Goal: Navigation & Orientation: Understand site structure

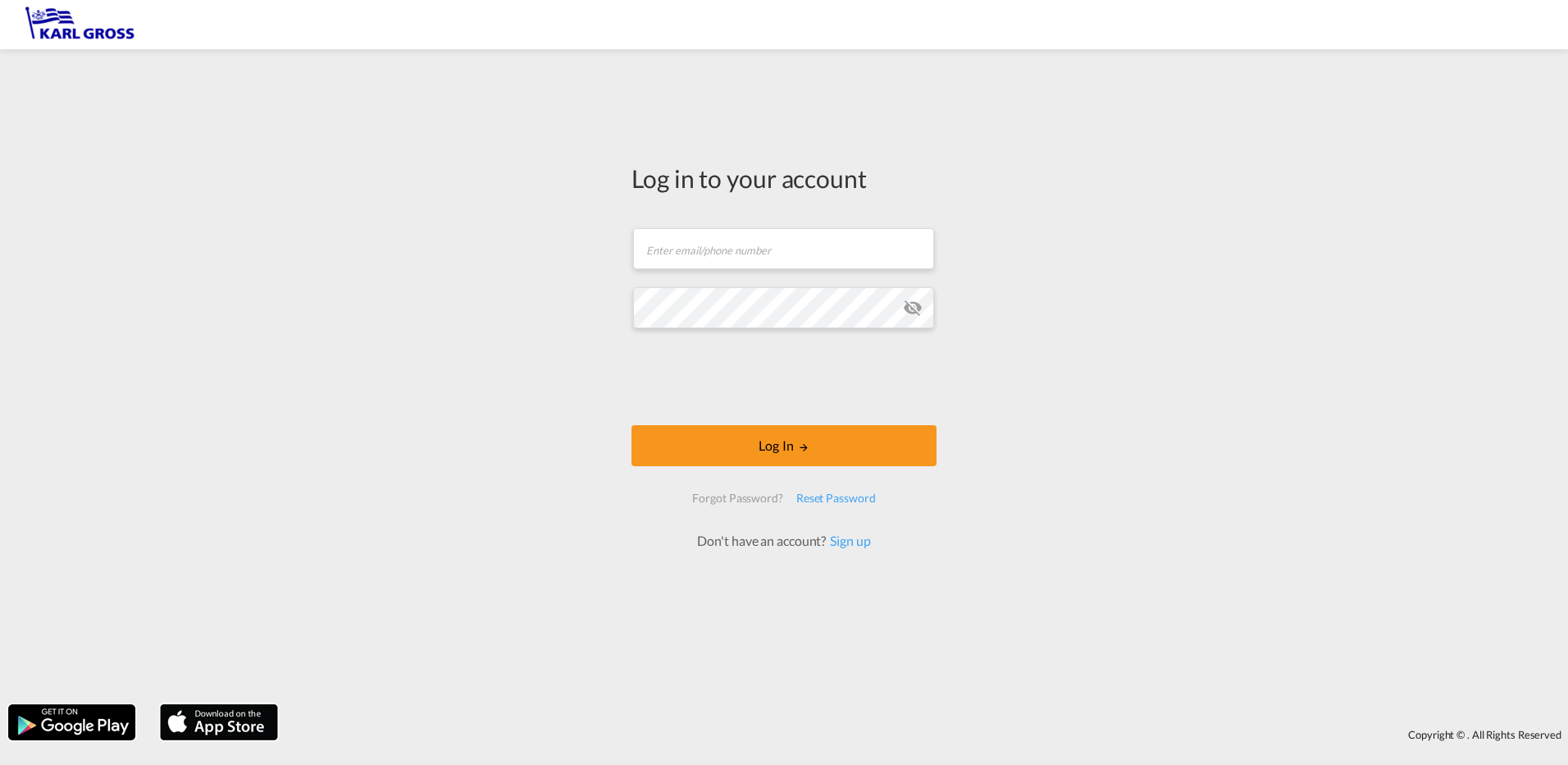
click at [779, 332] on form "Email field is required Password field is required Log In Forgot Password? Rese…" at bounding box center [784, 381] width 305 height 338
click at [747, 247] on input "text" at bounding box center [784, 249] width 301 height 41
paste input "[EMAIL_ADDRESS][DOMAIN_NAME]"
type input "[EMAIL_ADDRESS][DOMAIN_NAME]"
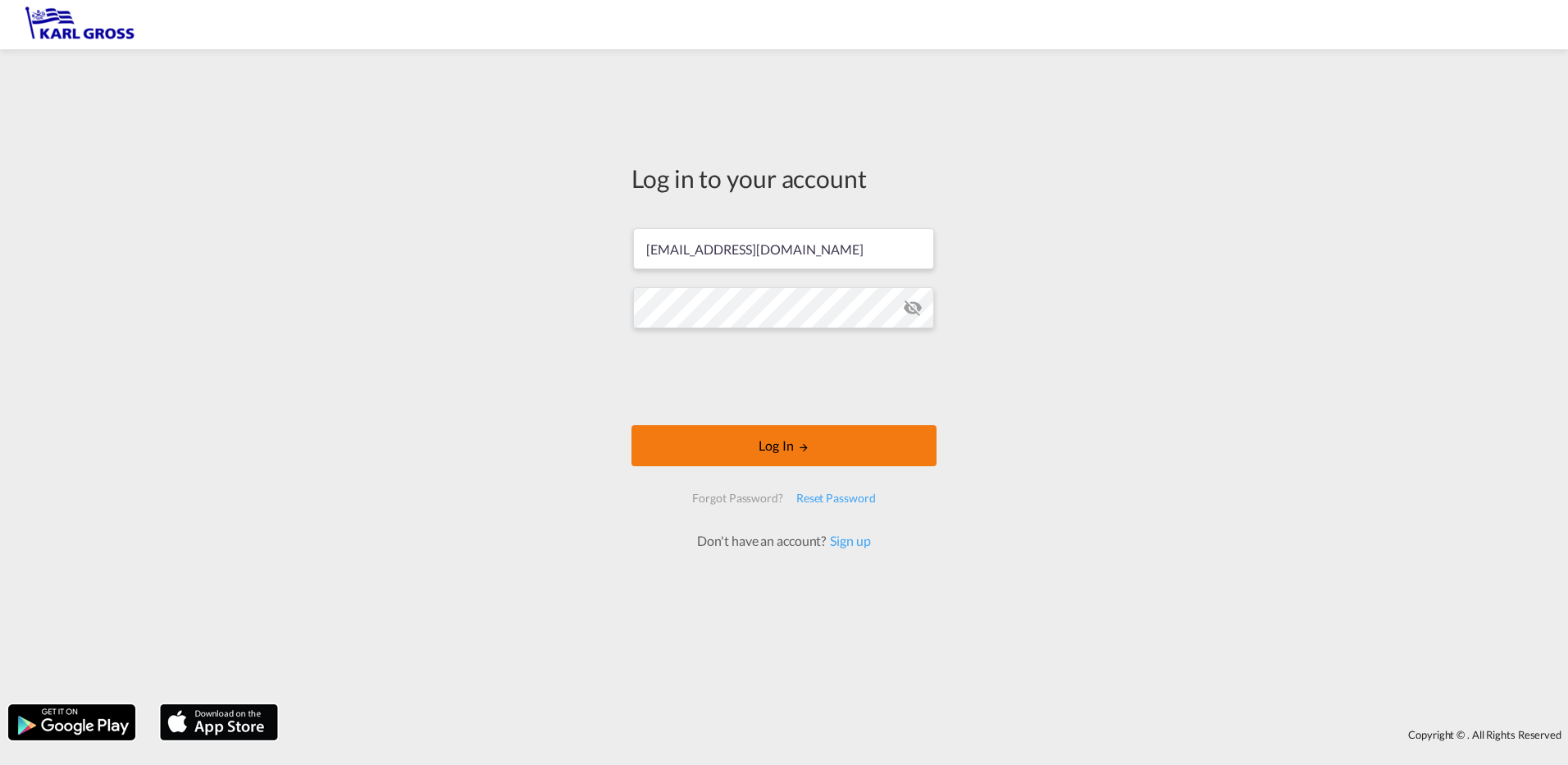
click at [833, 442] on button "Log In" at bounding box center [784, 445] width 305 height 41
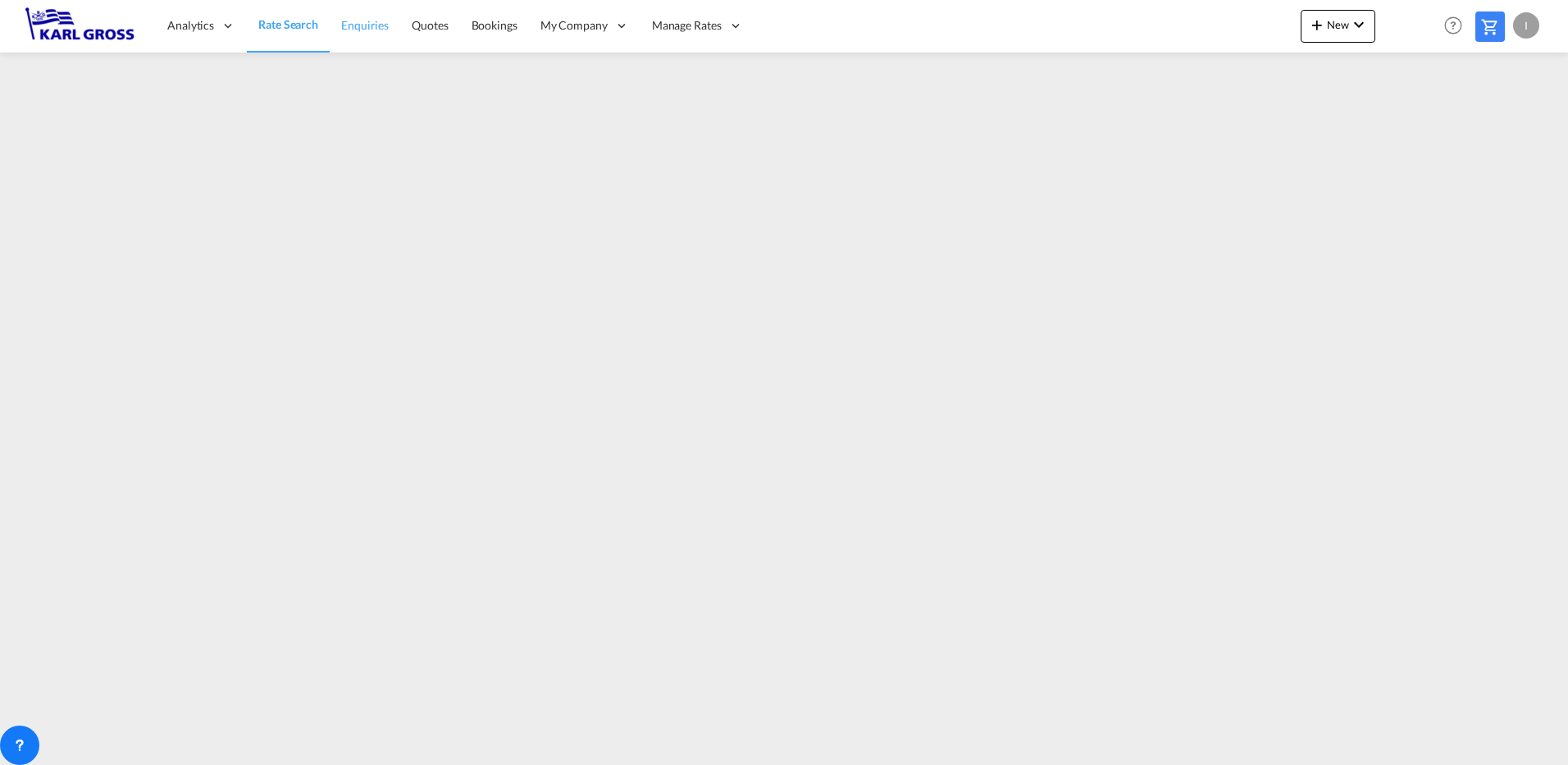
click at [371, 26] on span "Enquiries" at bounding box center [364, 25] width 47 height 14
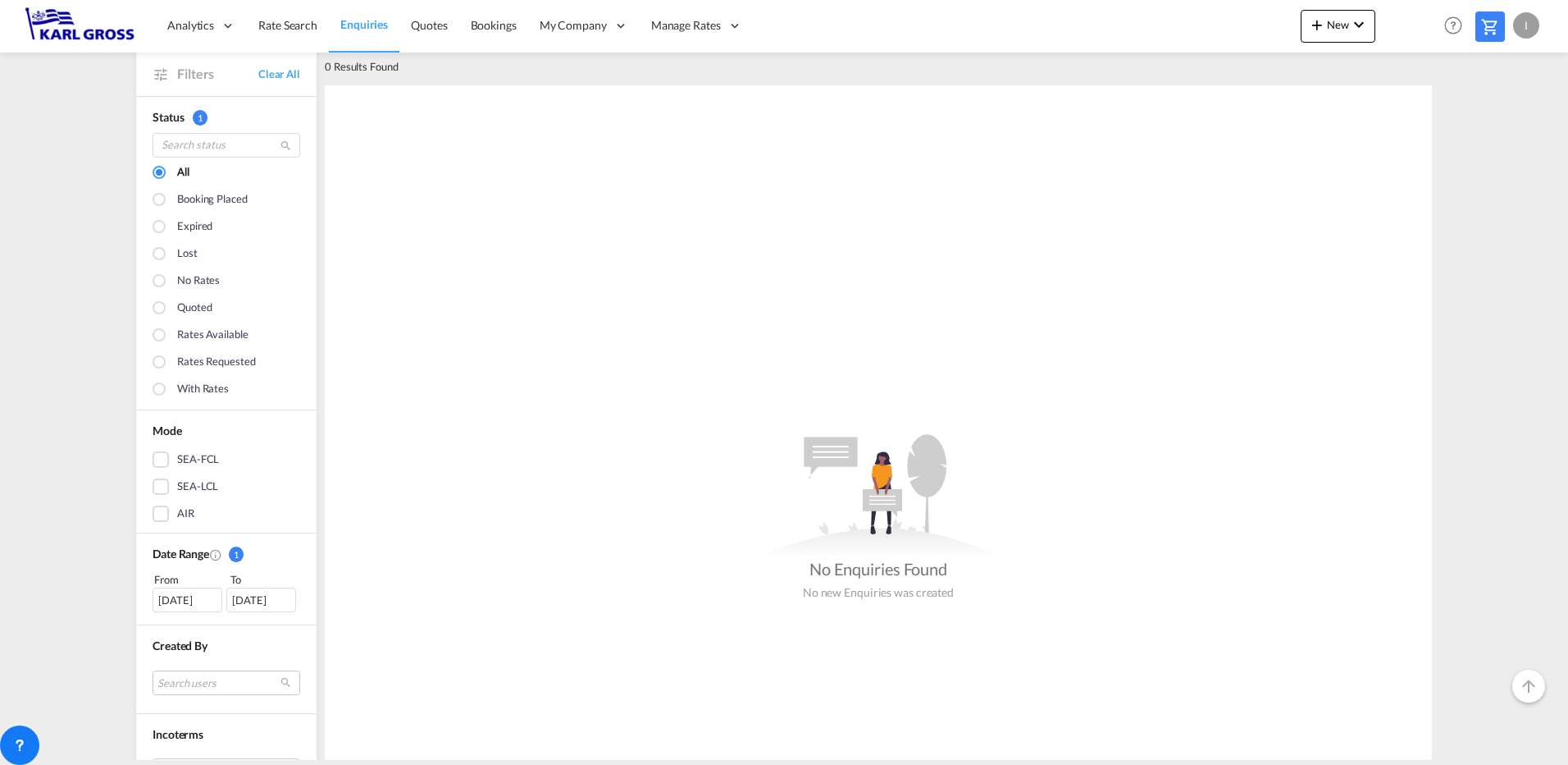
scroll to position [246, 0]
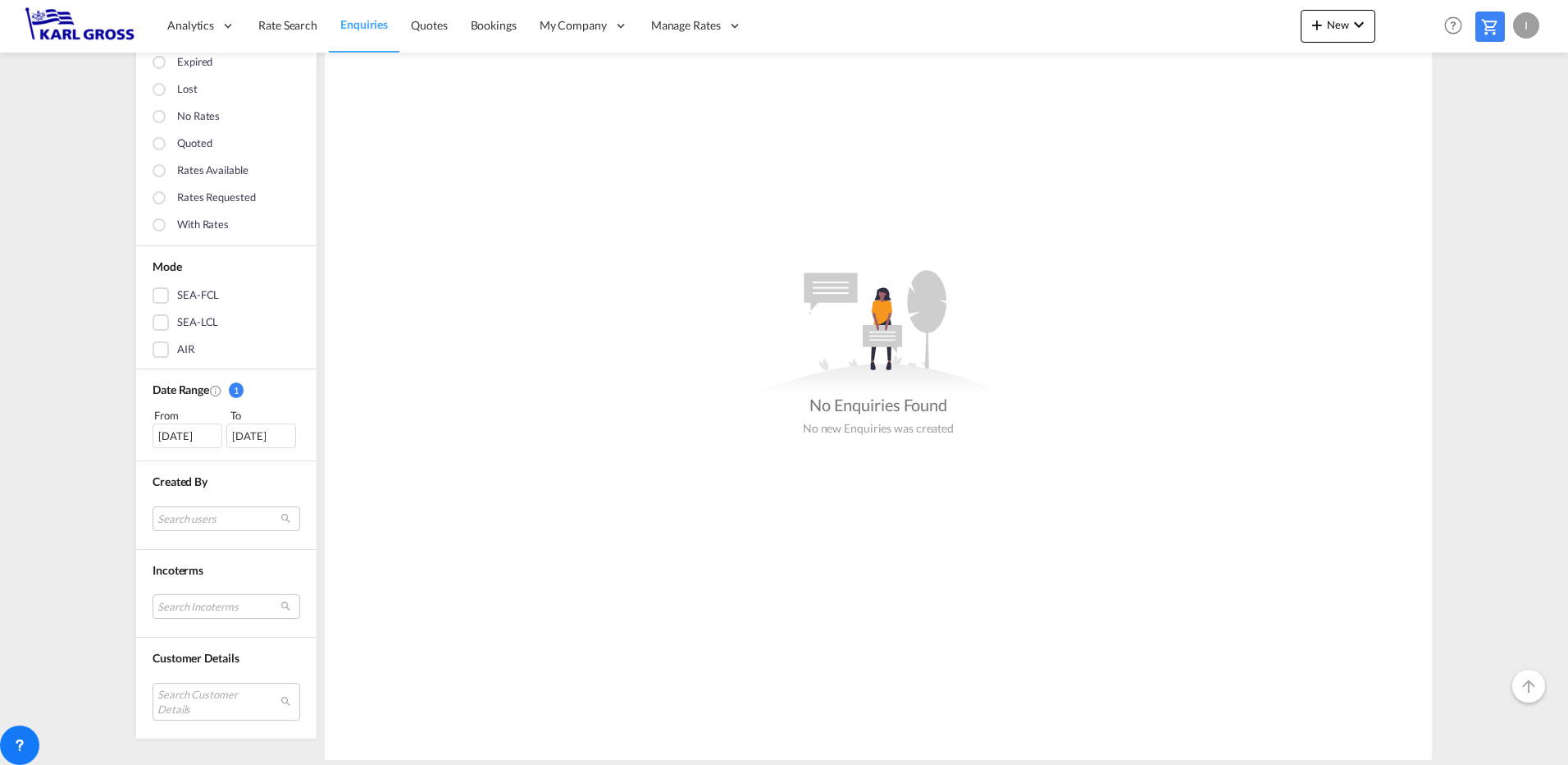
click at [218, 296] on md-checkbox "SEA-FCL" at bounding box center [226, 295] width 147 height 16
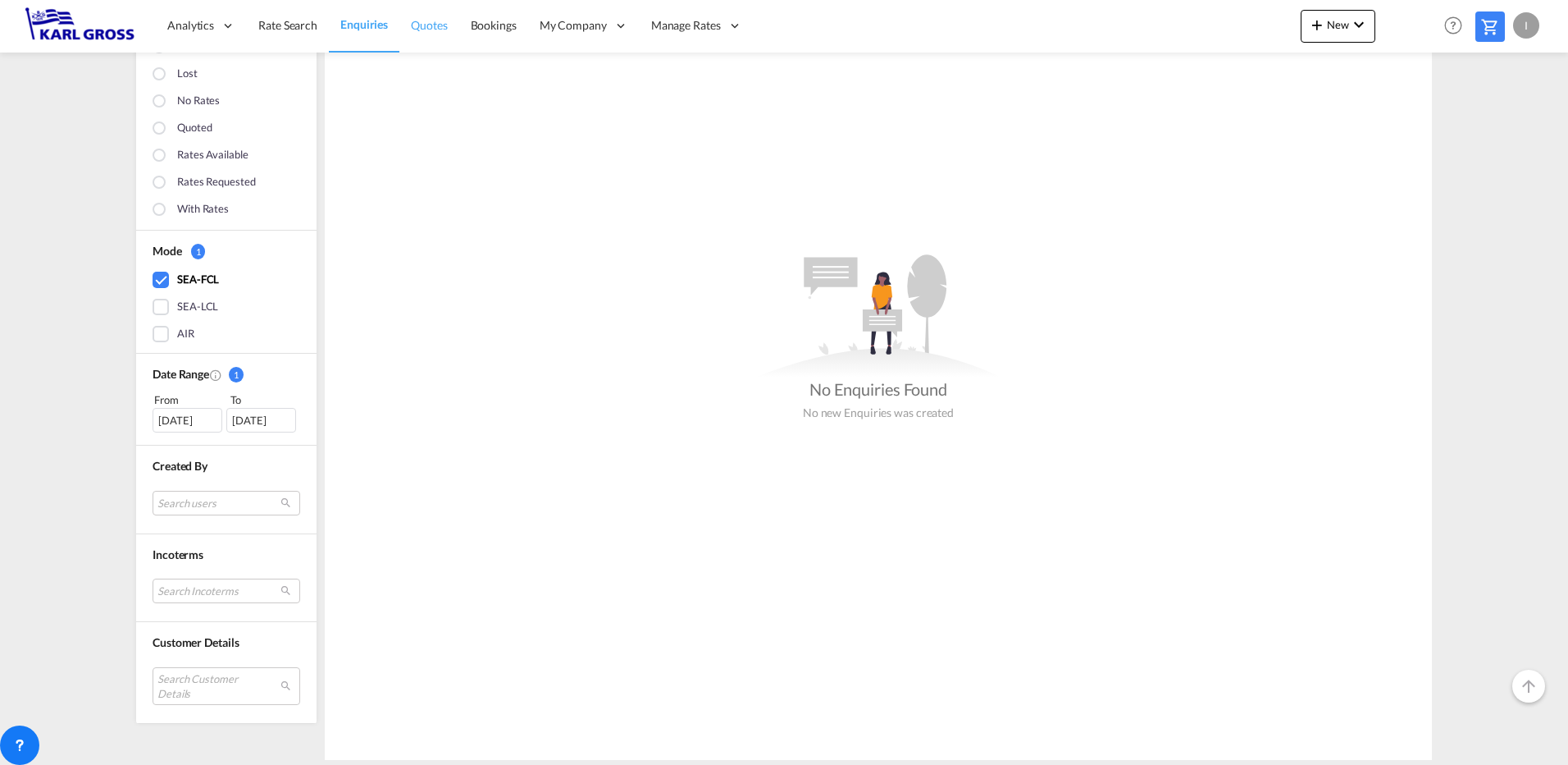
click at [434, 40] on link "Quotes" at bounding box center [429, 26] width 59 height 53
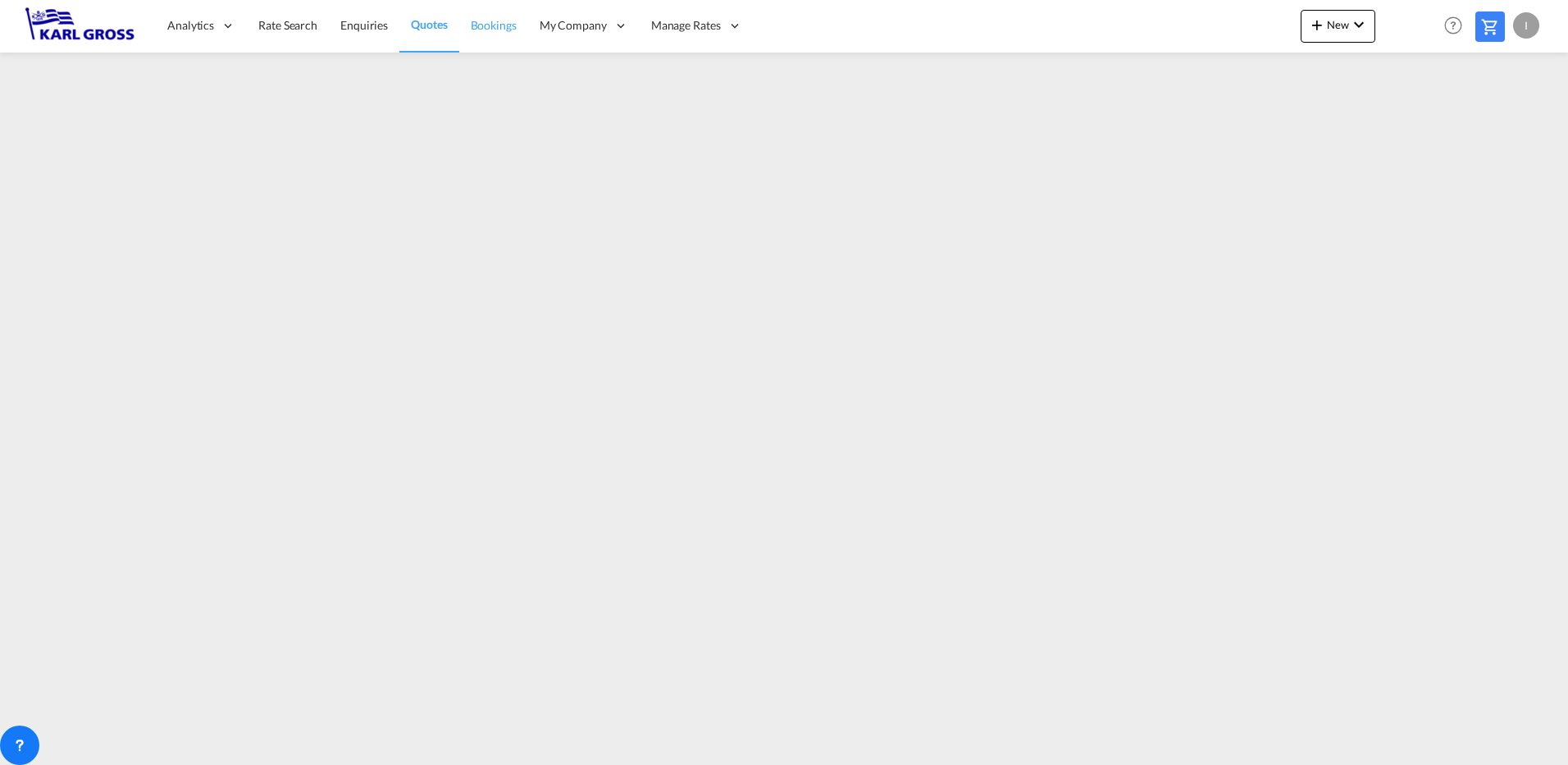
click at [490, 23] on span "Bookings" at bounding box center [493, 25] width 46 height 14
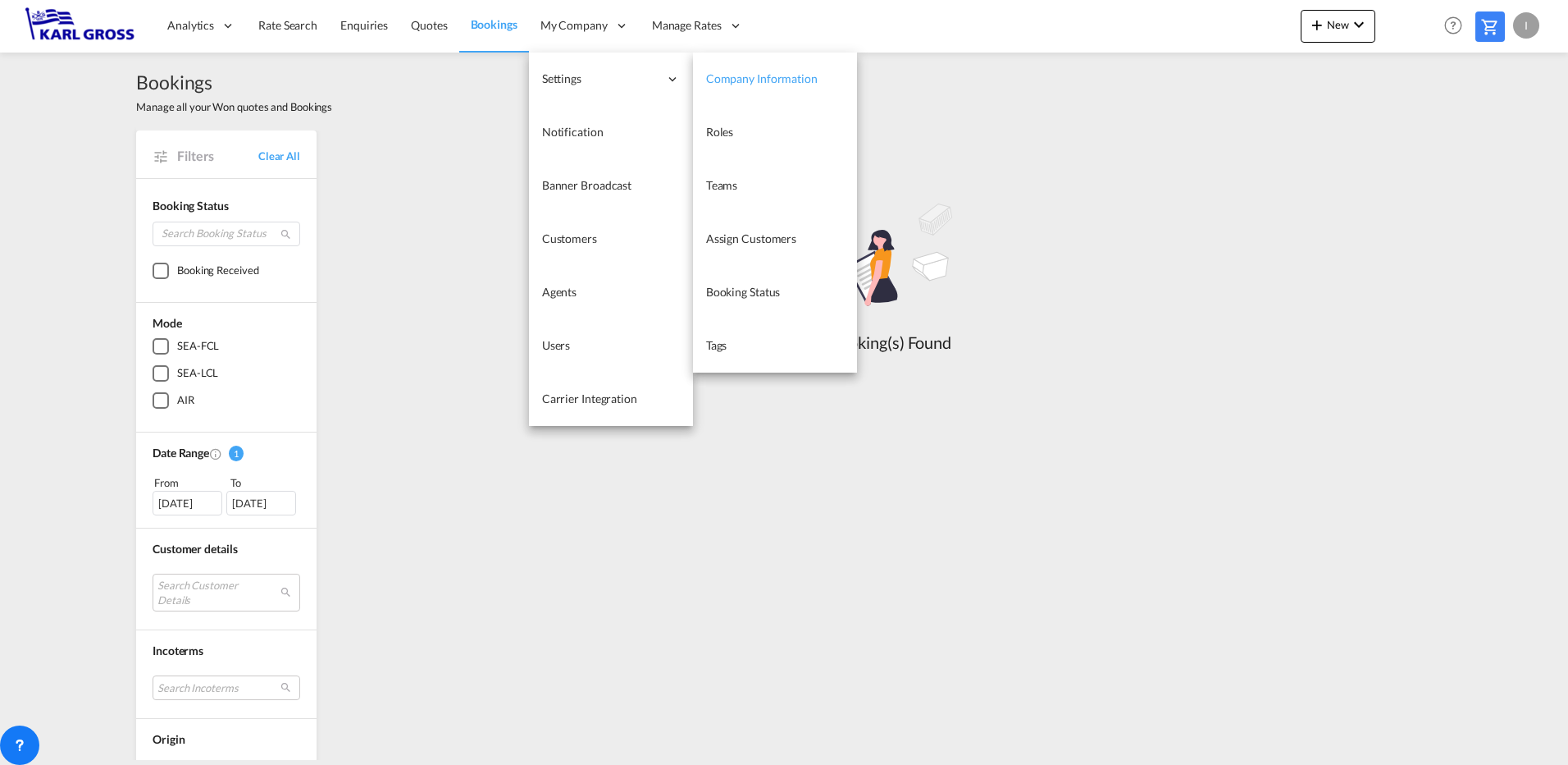
click at [795, 91] on link "Company Information" at bounding box center [775, 79] width 164 height 53
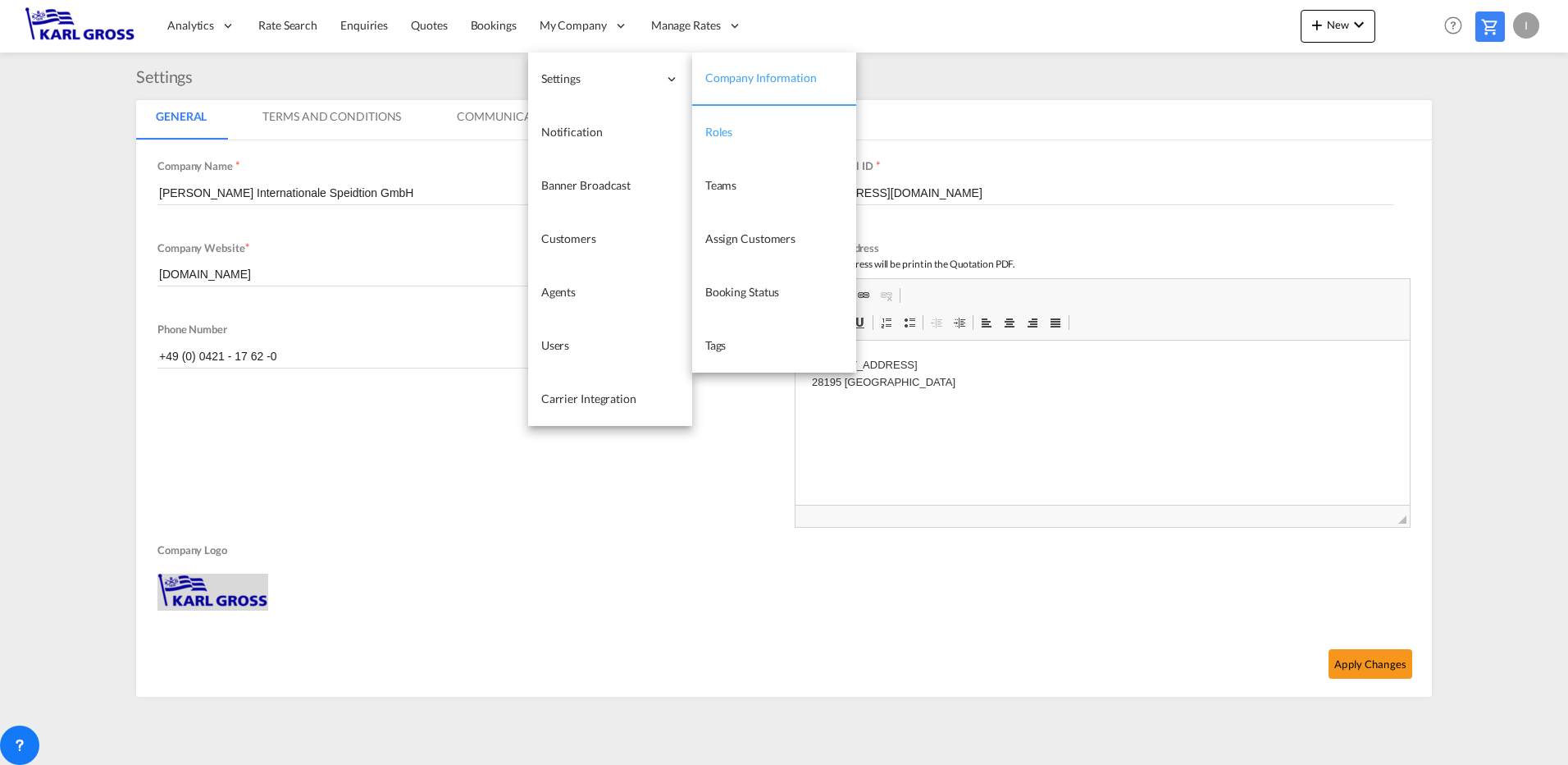
click at [753, 127] on link "Roles" at bounding box center [774, 133] width 164 height 53
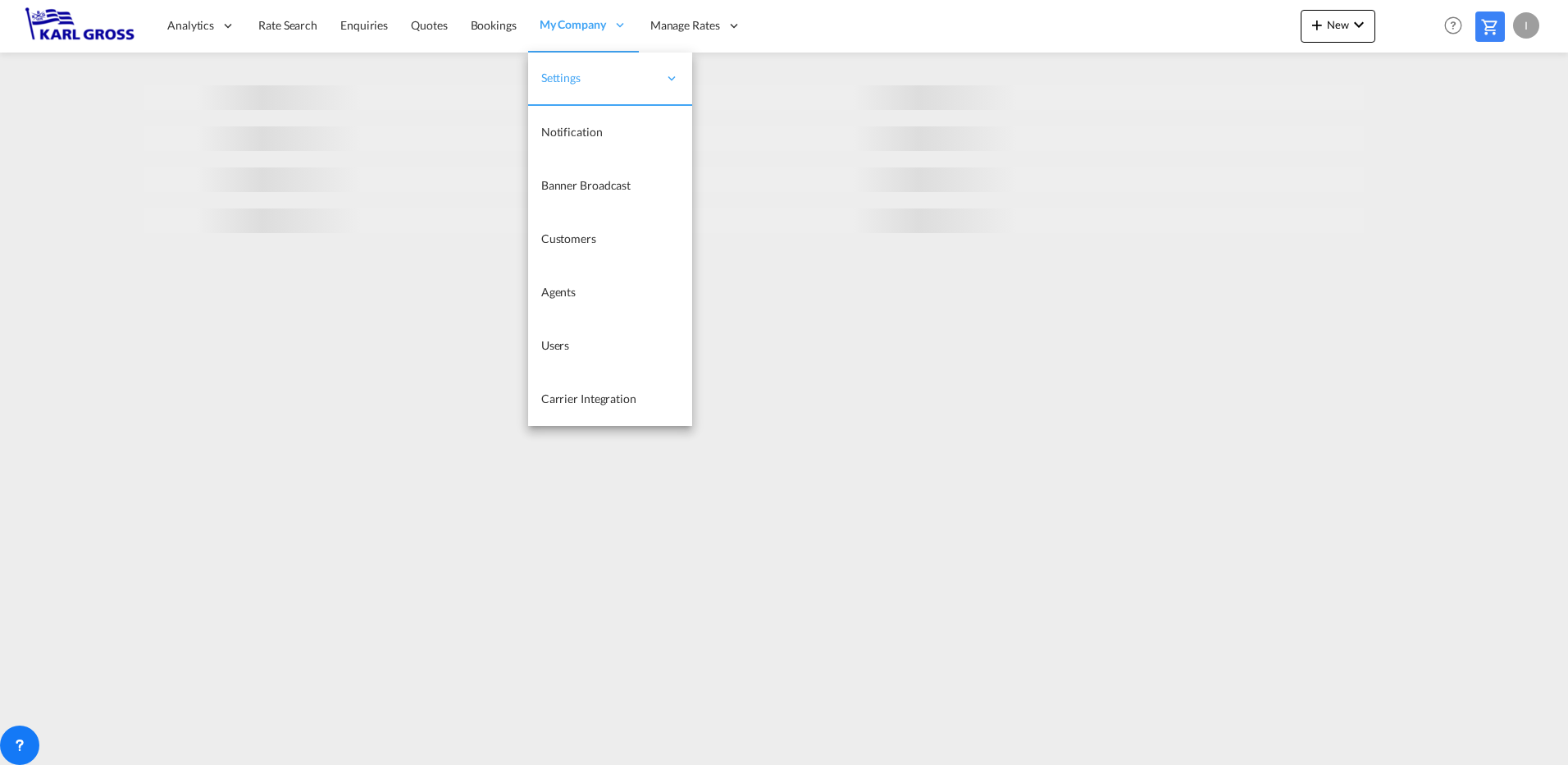
select select "10"
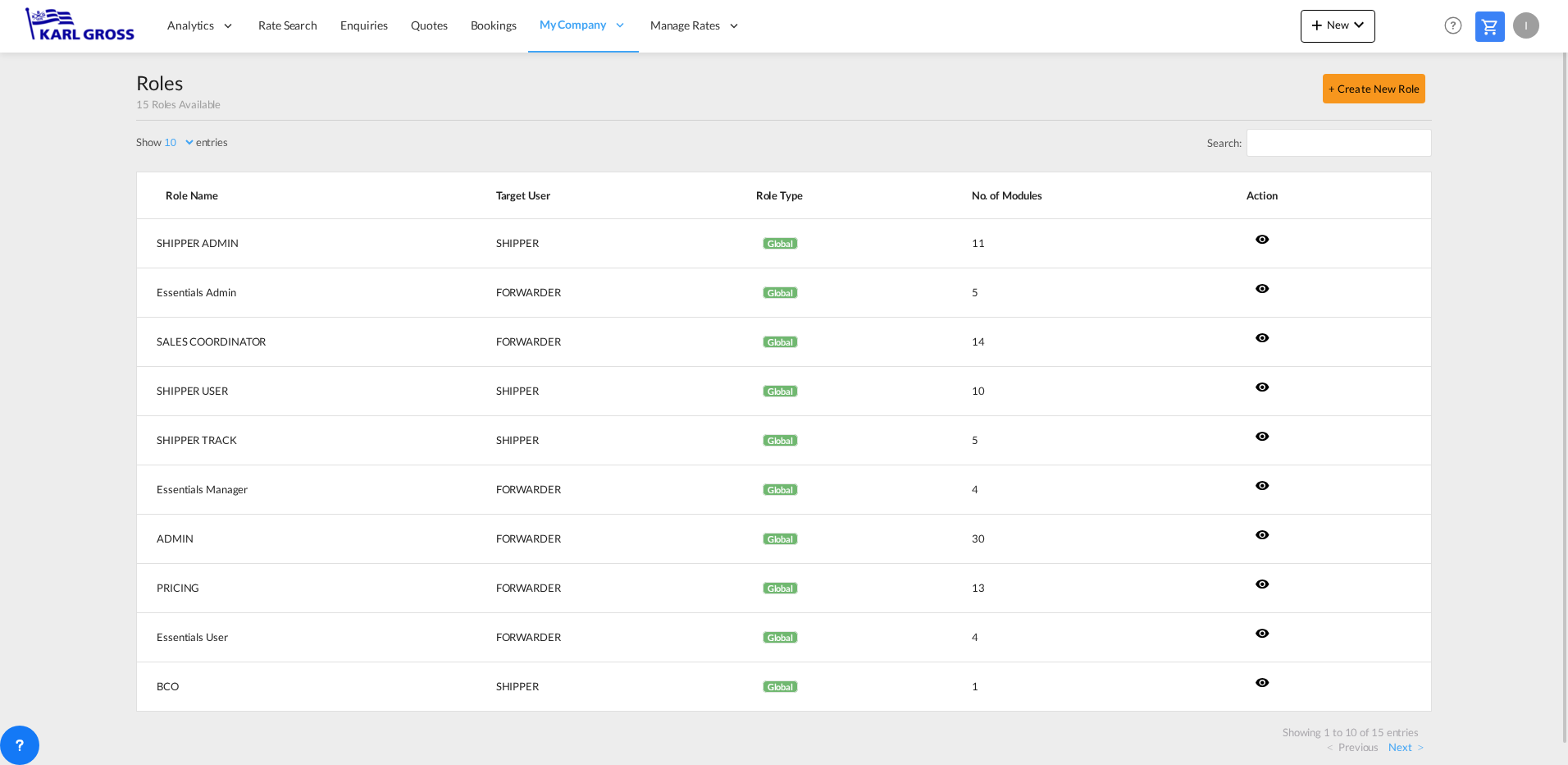
click at [474, 146] on div "Search:" at bounding box center [784, 146] width 1296 height 51
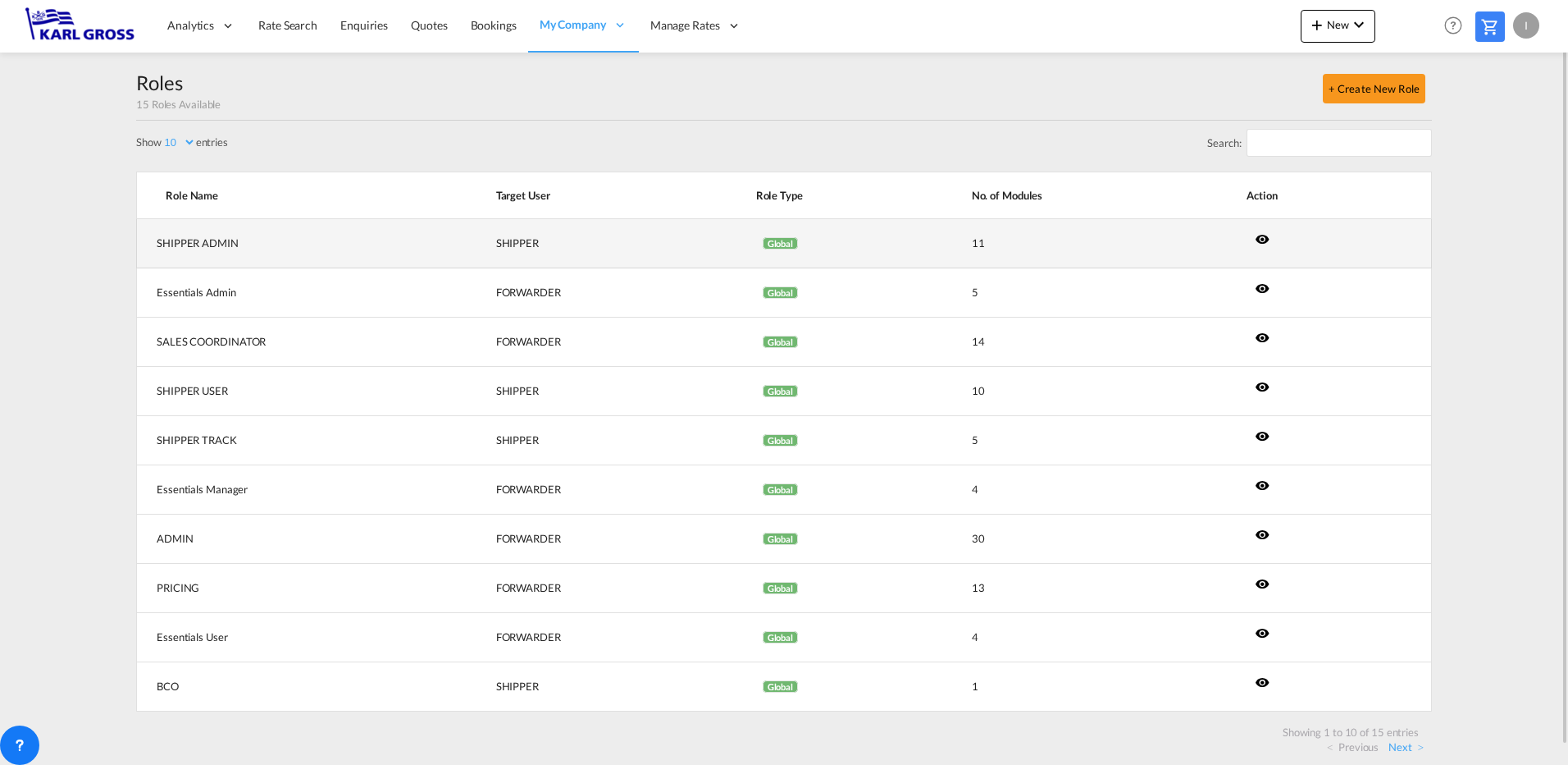
click at [1257, 240] on md-icon "icon-eye" at bounding box center [1261, 239] width 15 height 15
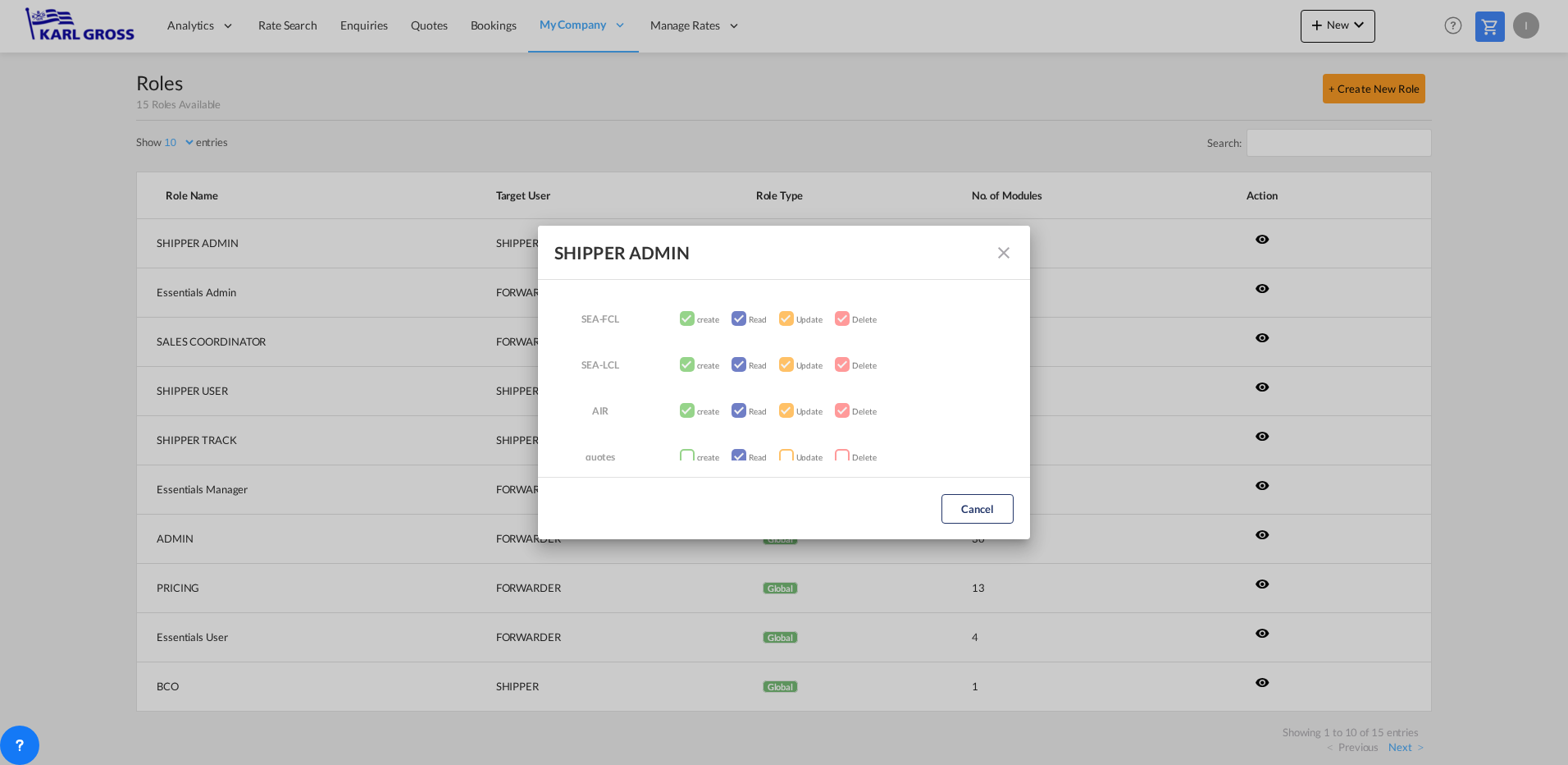
click at [1001, 252] on md-icon "icon-close fg-AAA8AD" at bounding box center [1003, 252] width 20 height 20
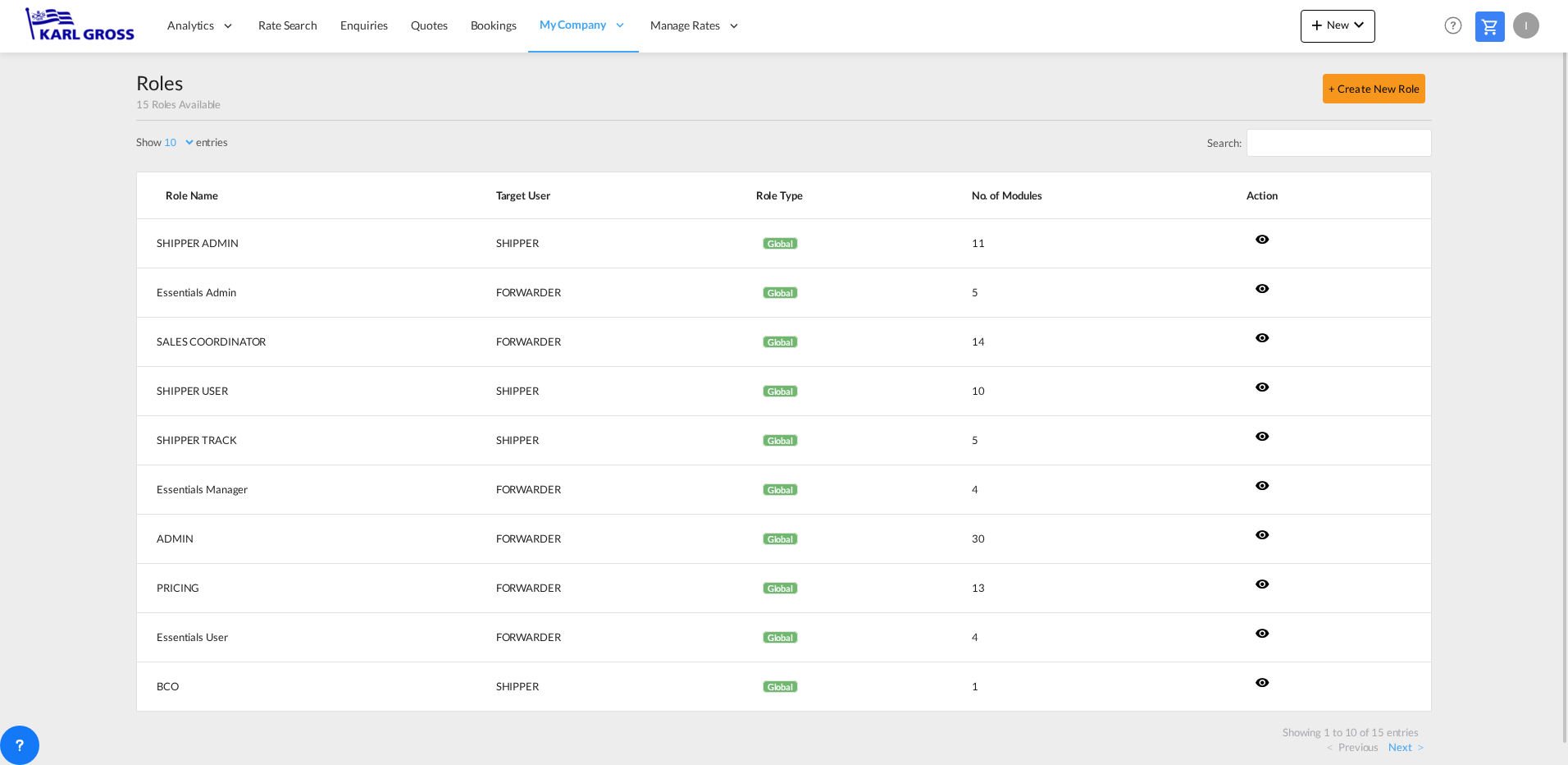
scroll to position [19, 0]
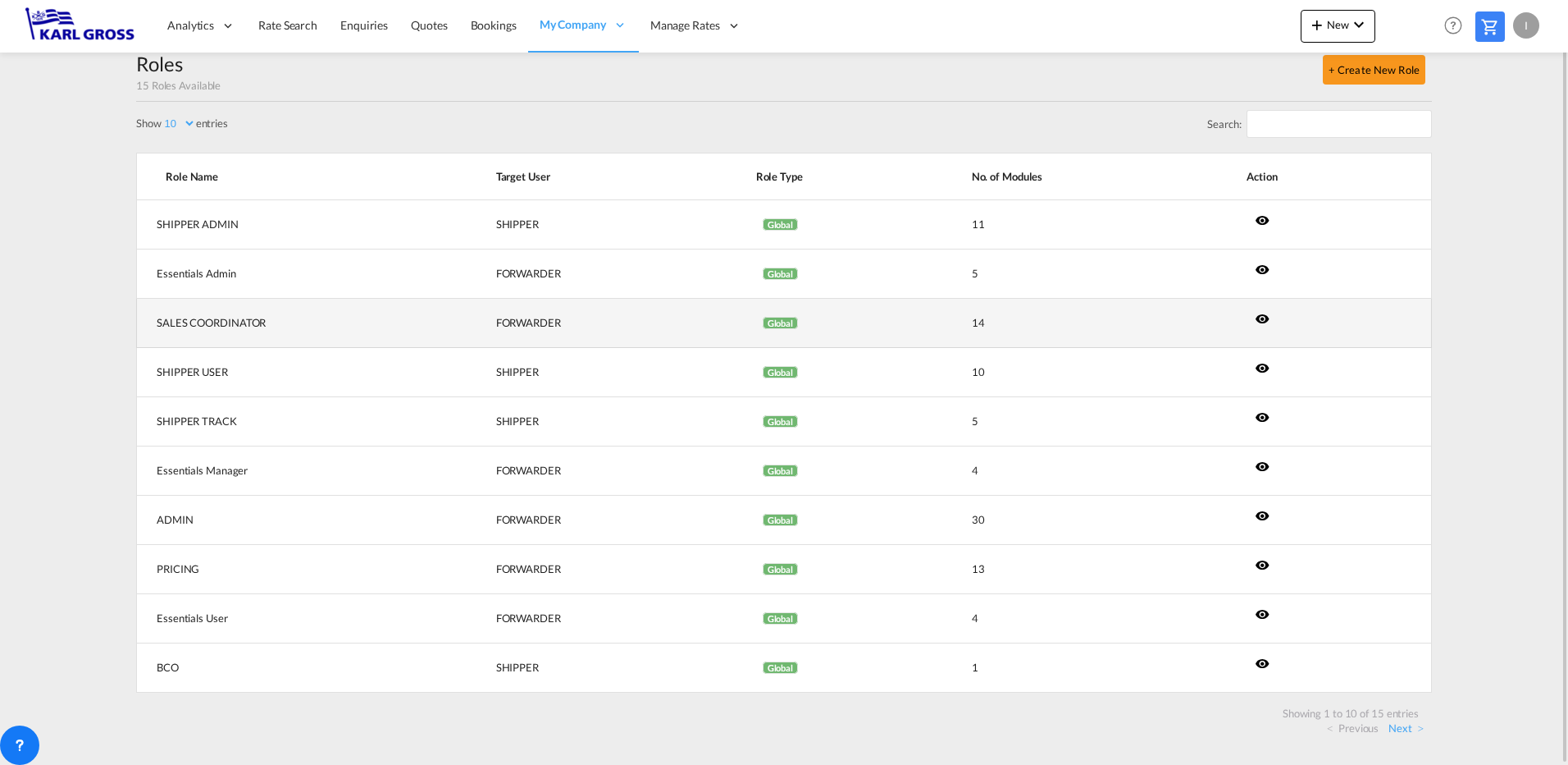
click at [980, 323] on td "14" at bounding box center [1068, 323] width 275 height 49
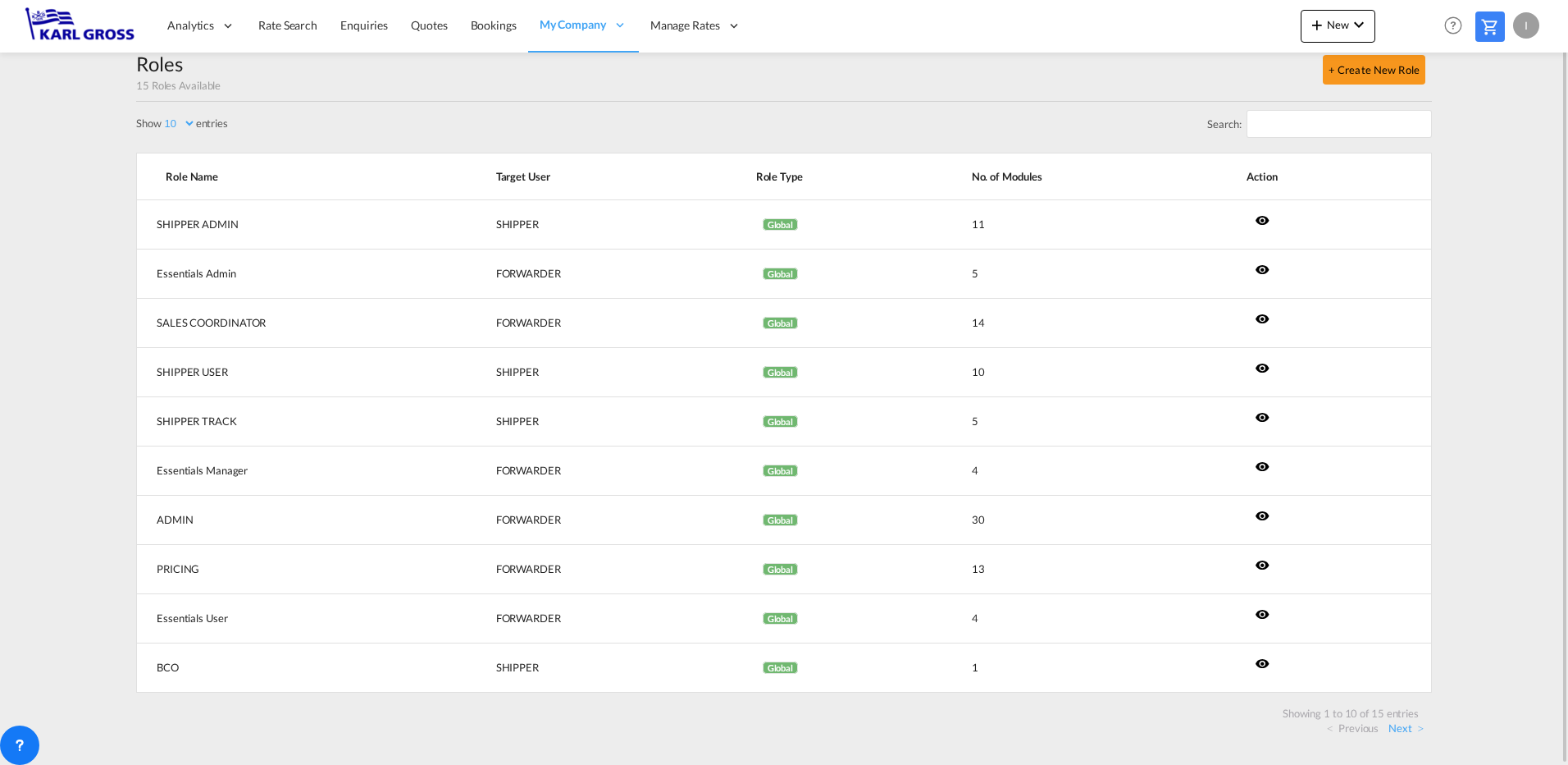
scroll to position [0, 0]
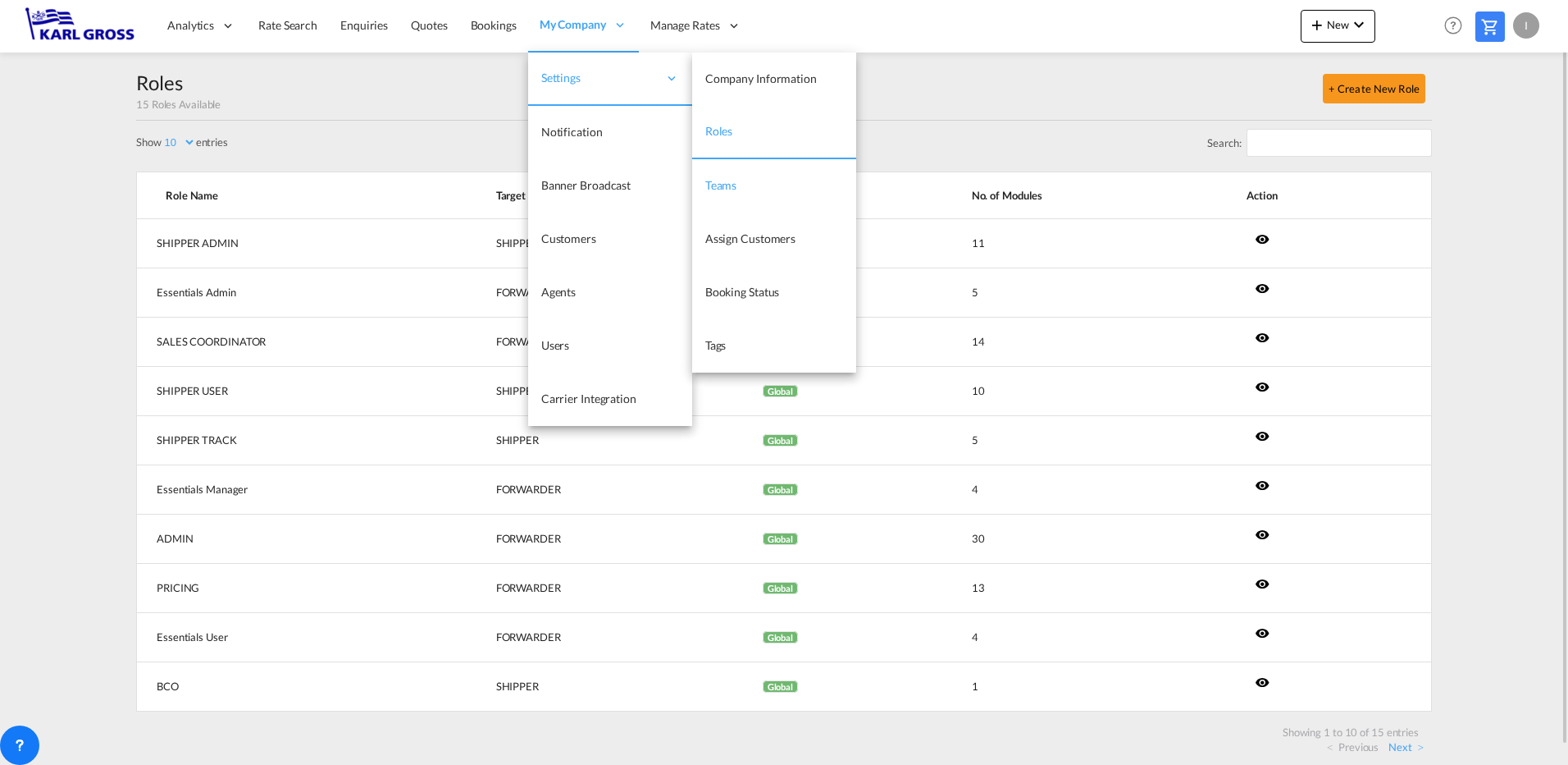
click at [777, 200] on link "Teams" at bounding box center [774, 186] width 164 height 53
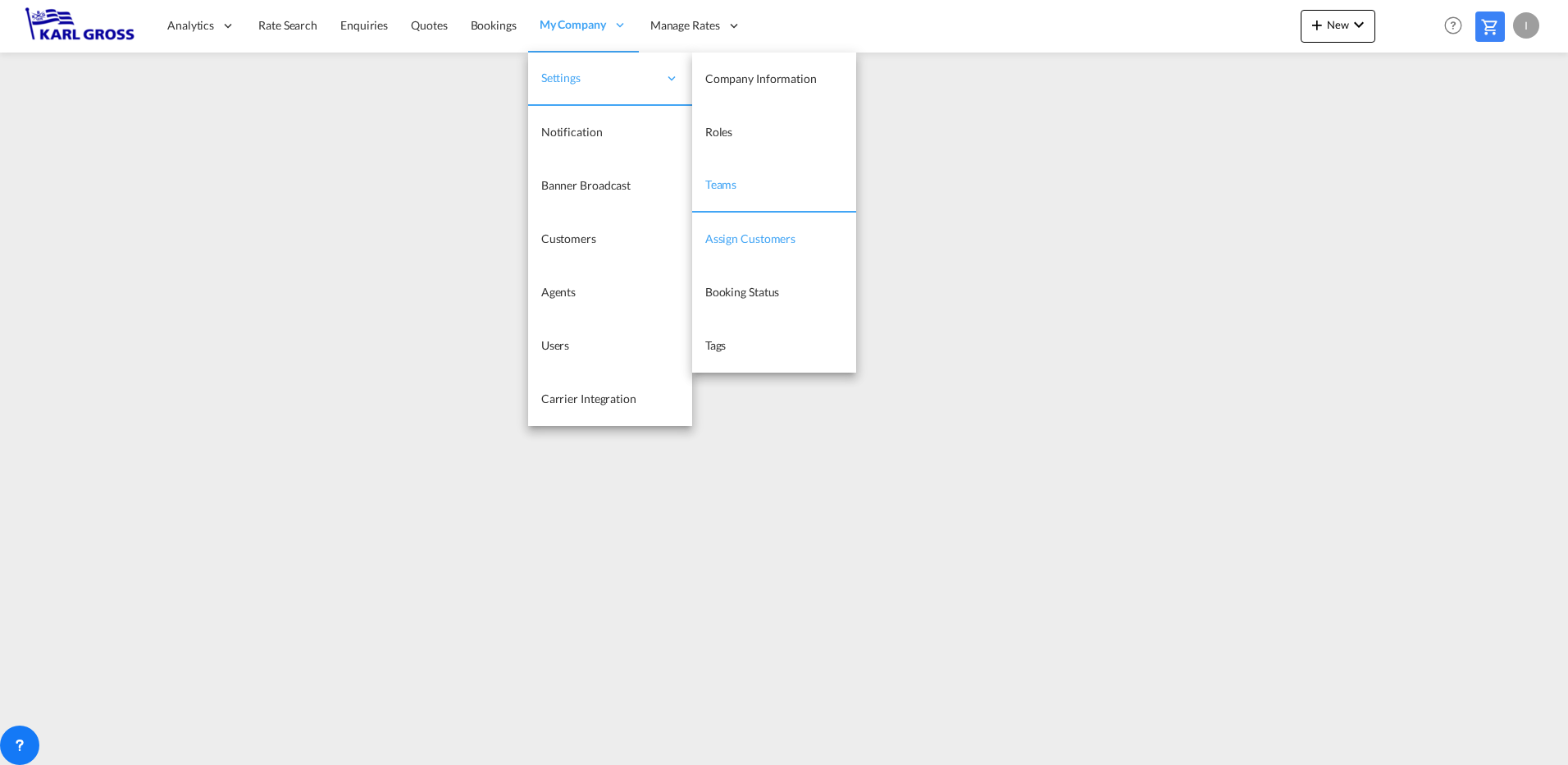
click at [768, 239] on span "Assign Customers" at bounding box center [750, 239] width 90 height 14
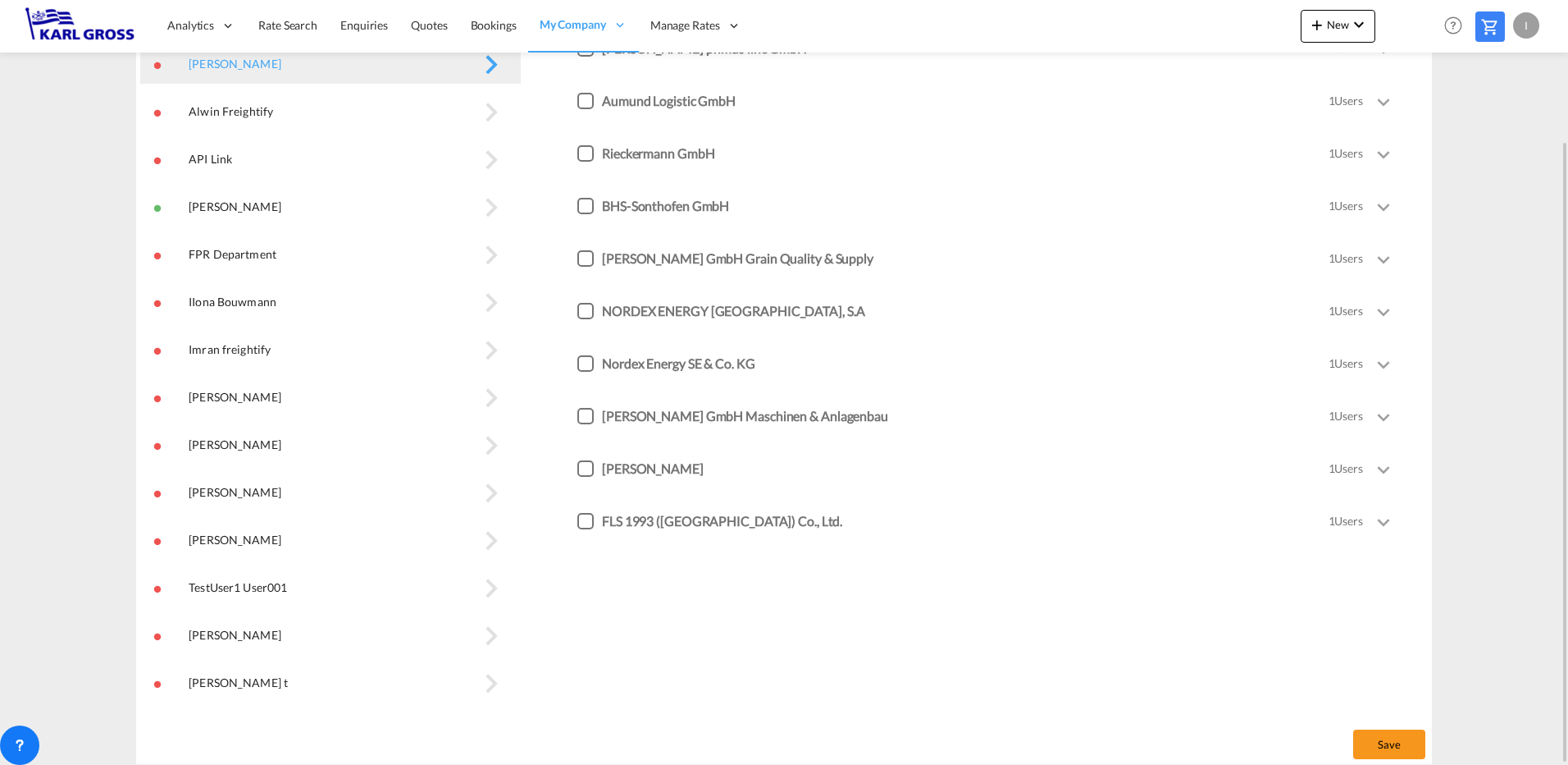
scroll to position [9, 0]
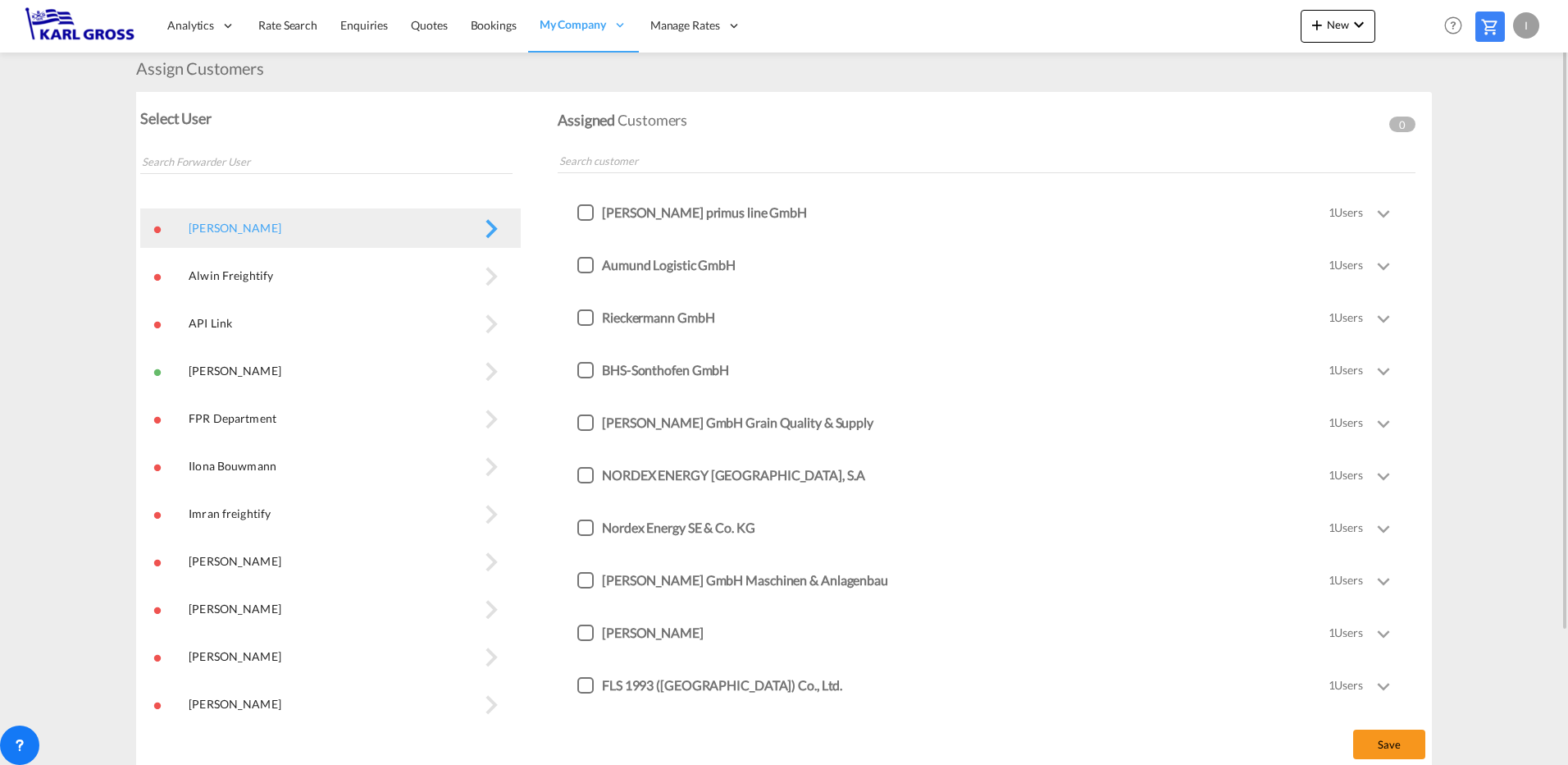
click at [485, 273] on button "Alwin Freightify\a" at bounding box center [331, 276] width 381 height 40
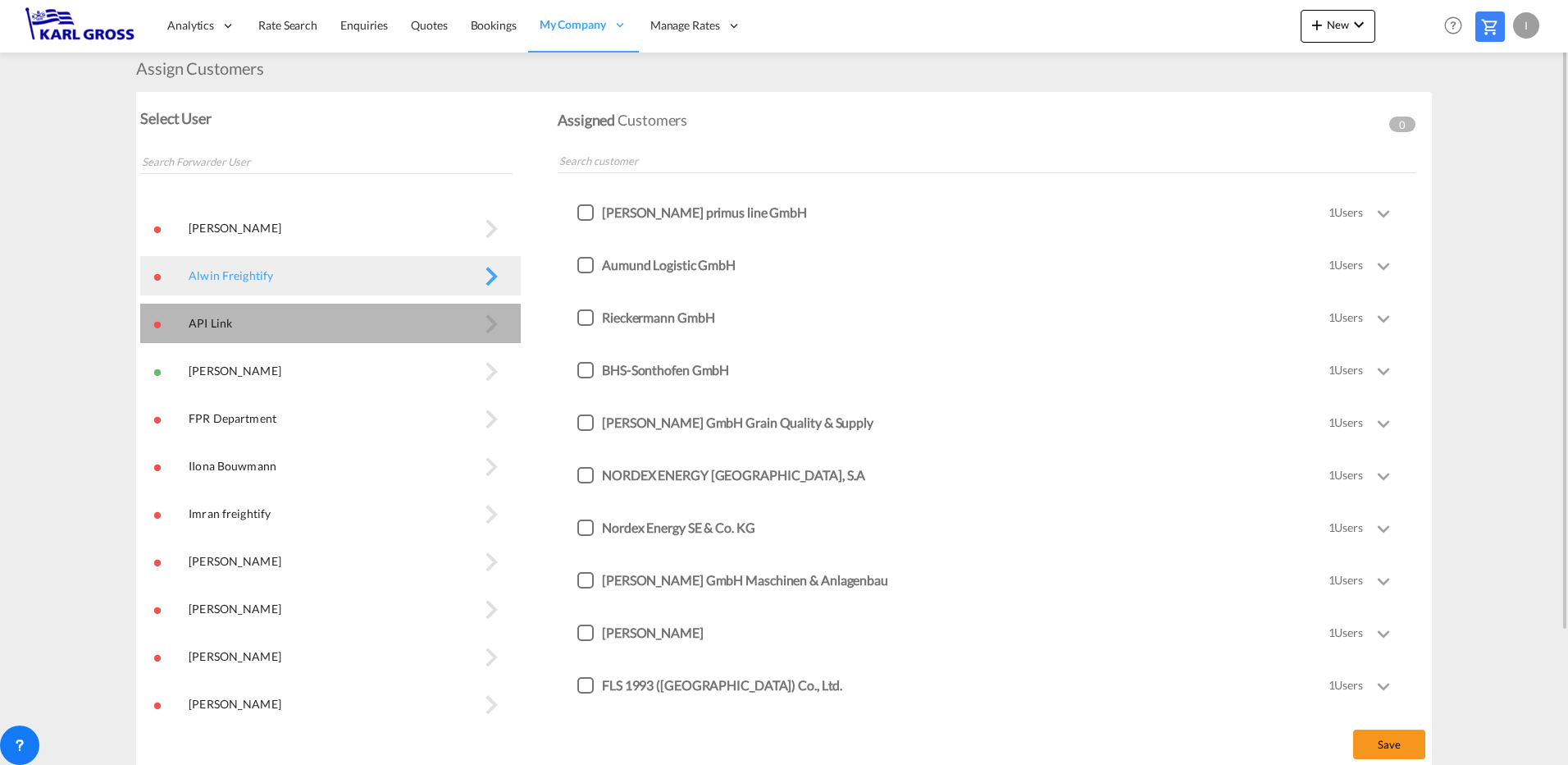
click at [467, 332] on button "API Link\a" at bounding box center [331, 323] width 381 height 40
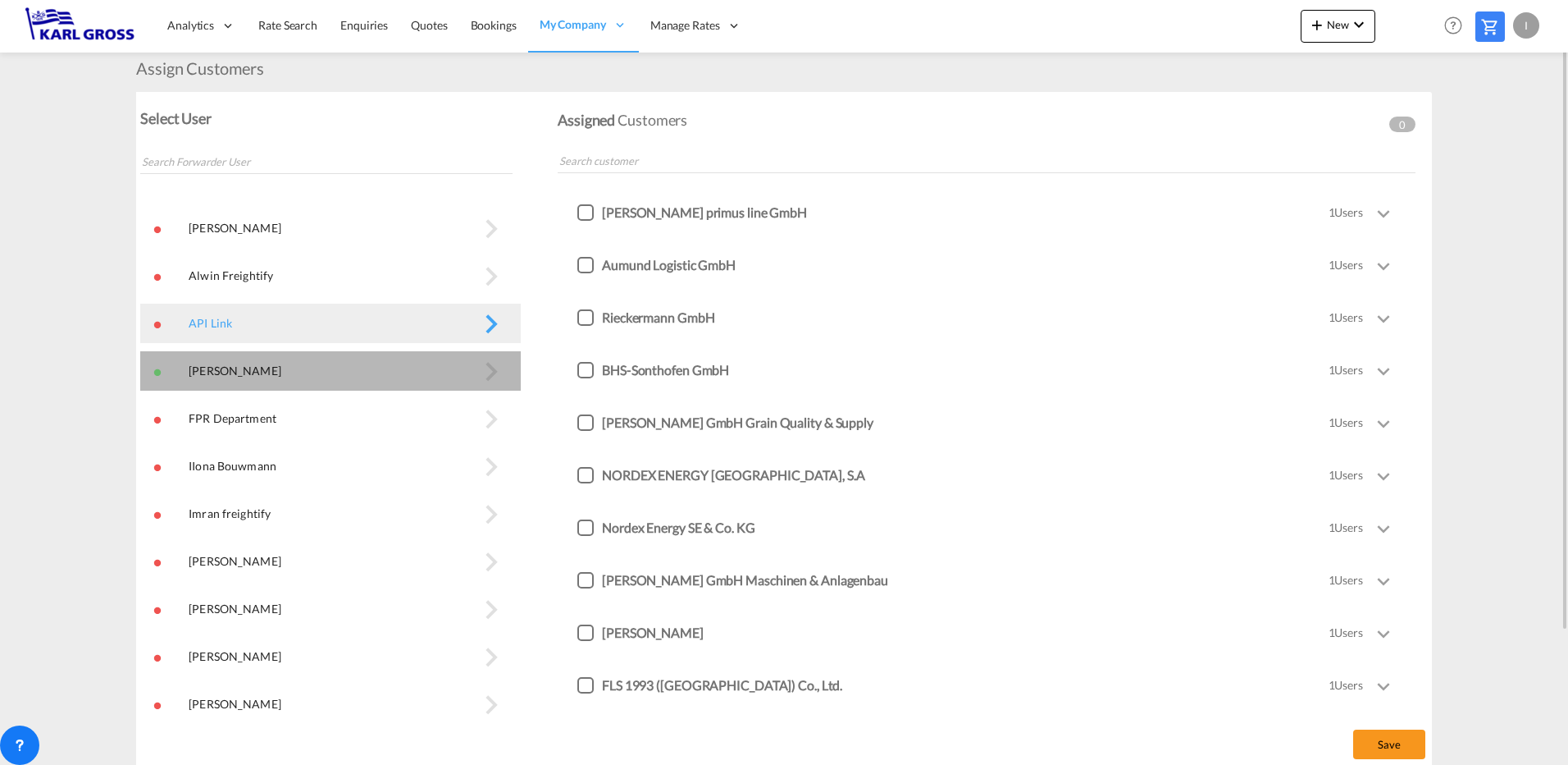
click at [459, 372] on button "Fabian Schmid\a" at bounding box center [331, 371] width 381 height 40
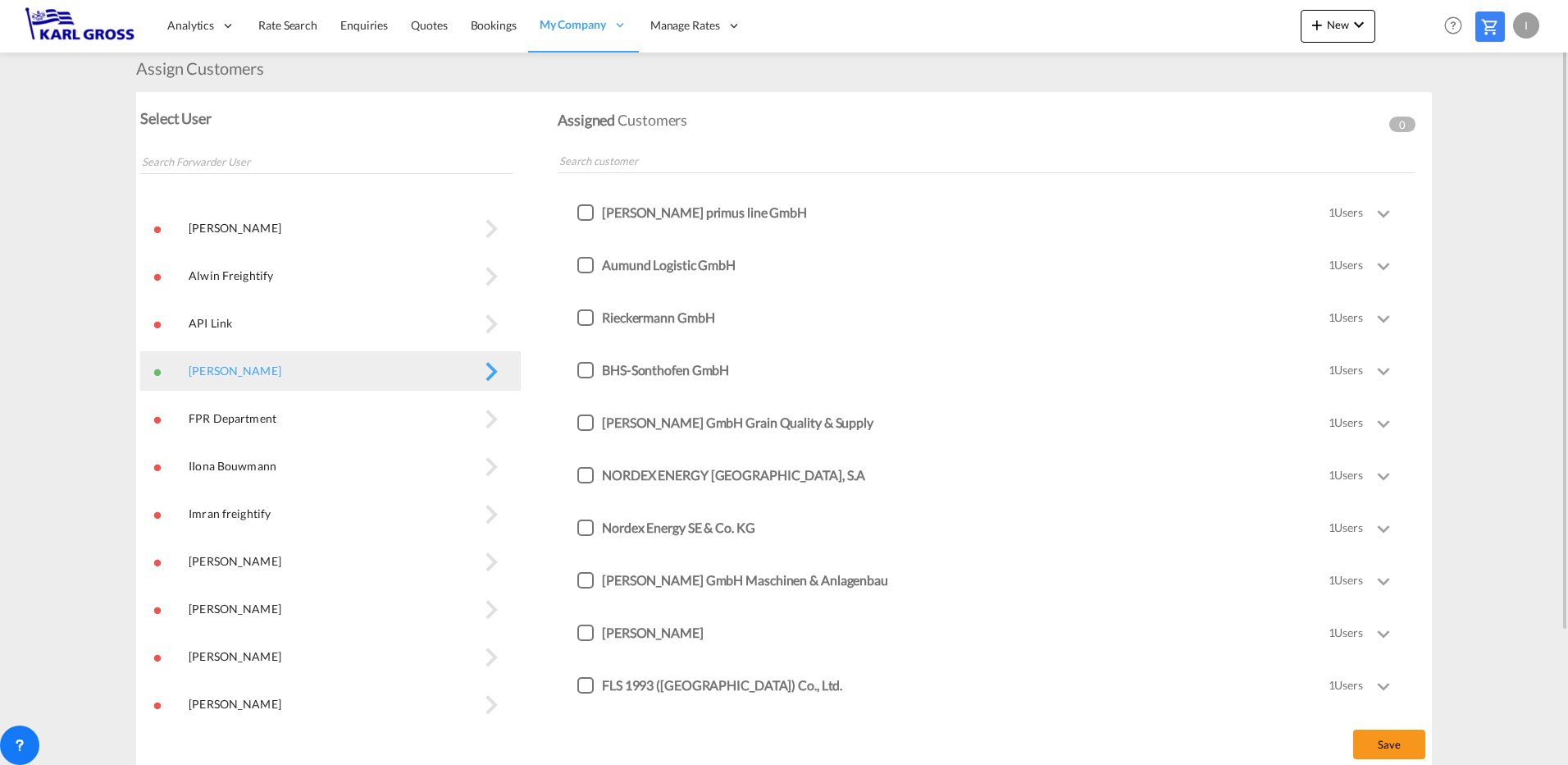
click at [449, 407] on button "FPR Department\a" at bounding box center [331, 419] width 381 height 40
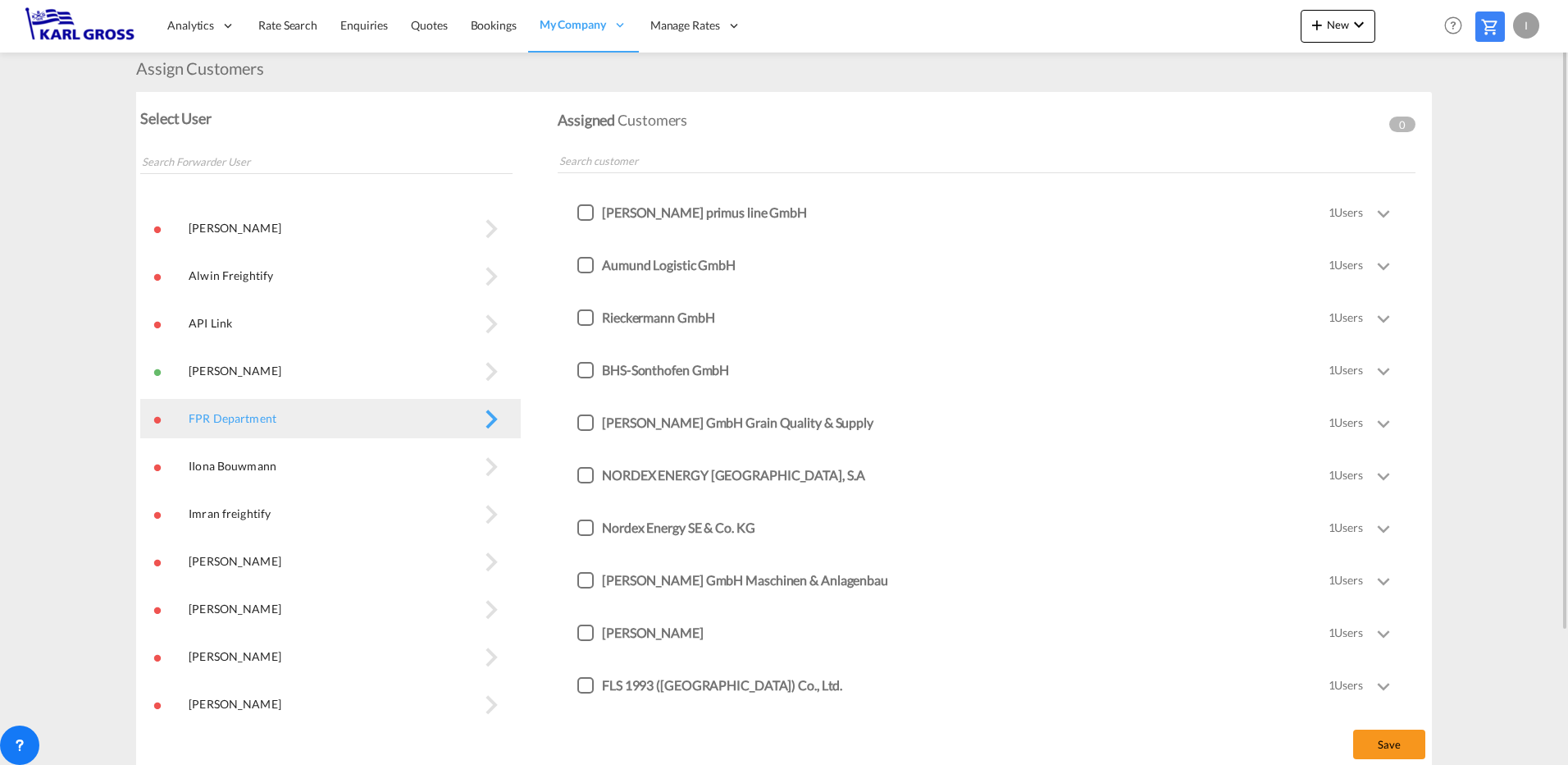
click at [432, 463] on button "IIona Bouwmann\a" at bounding box center [331, 466] width 381 height 40
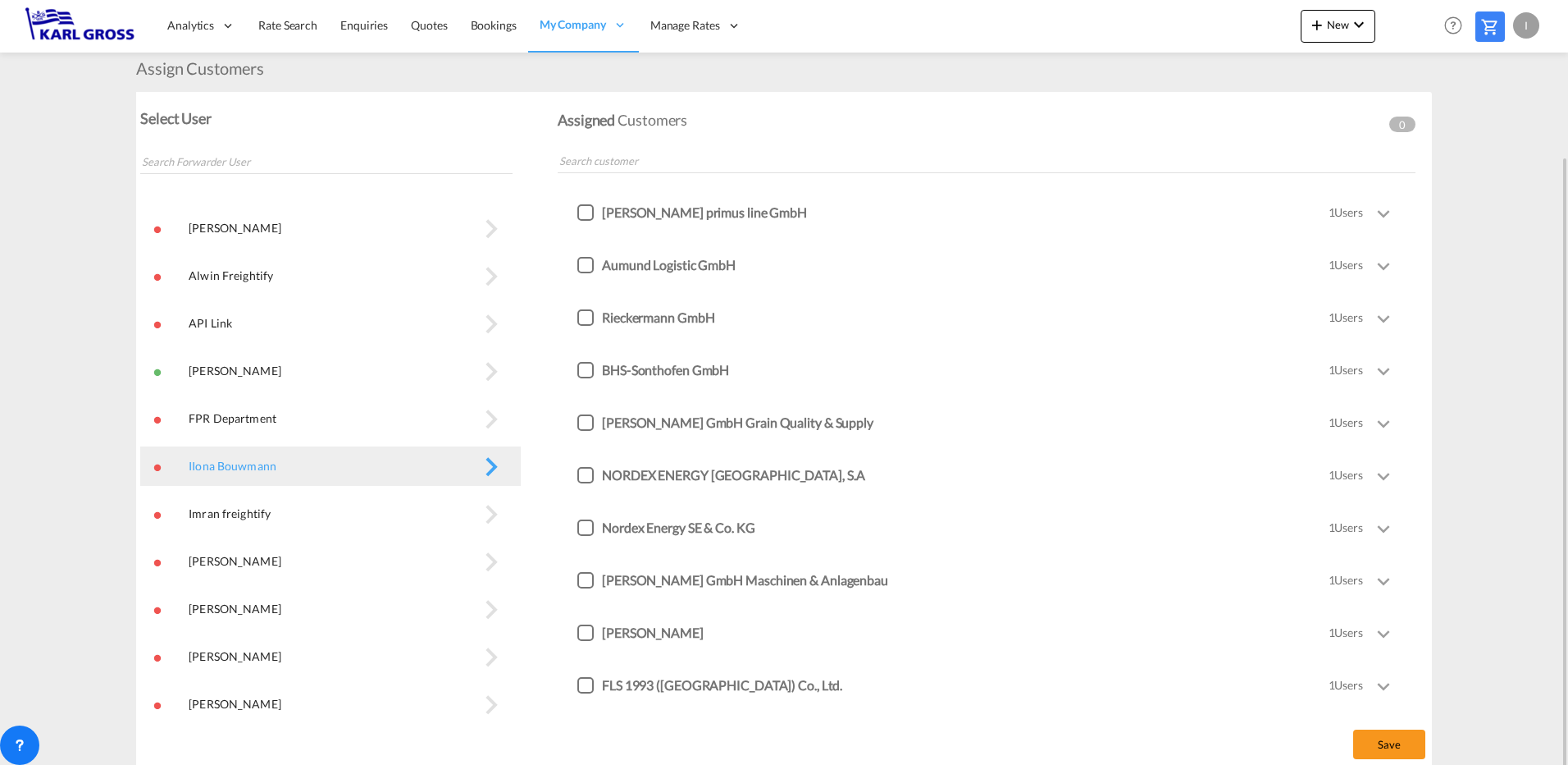
scroll to position [172, 0]
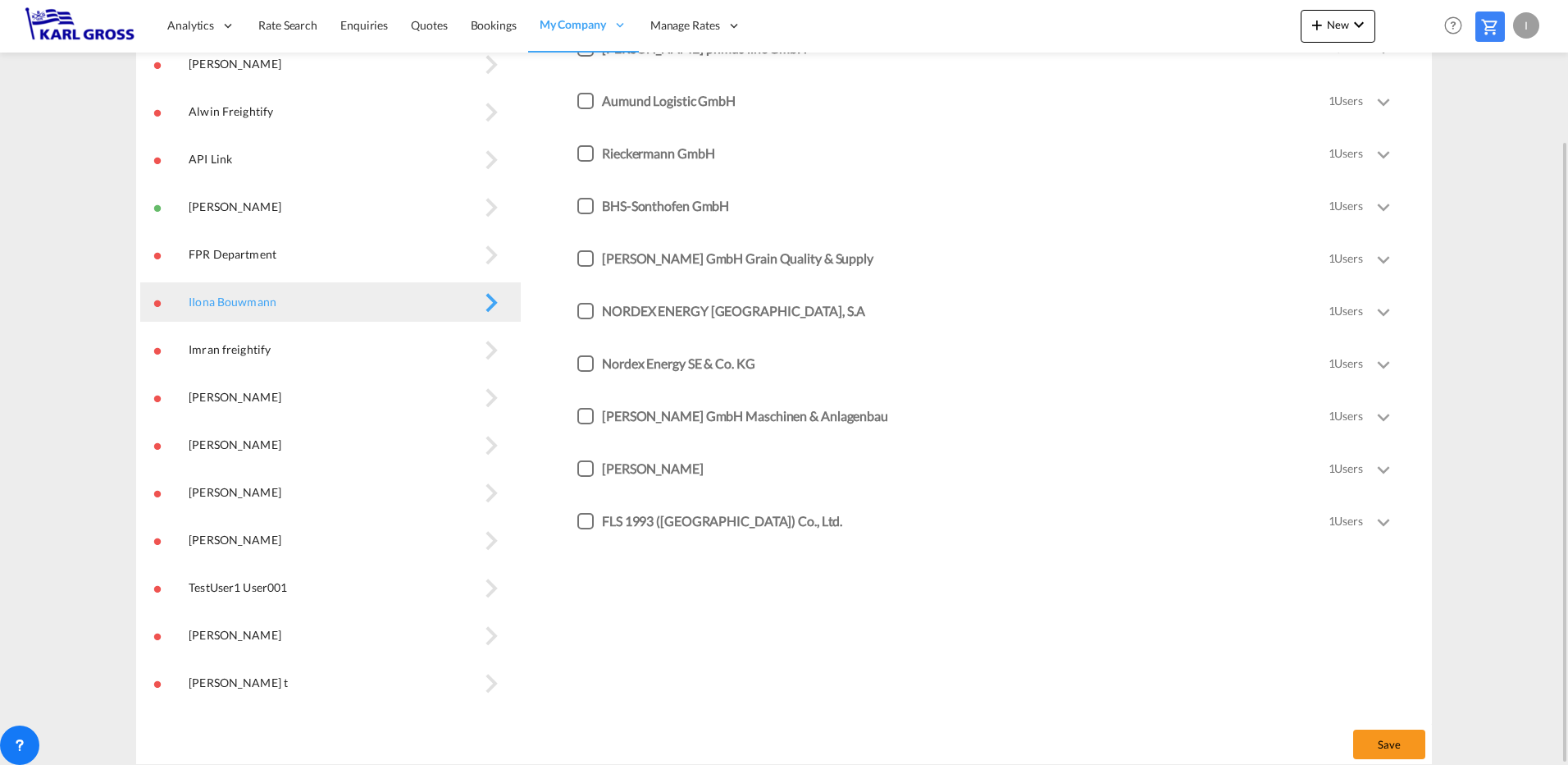
click at [440, 343] on button "Imran freightify\a" at bounding box center [331, 350] width 381 height 40
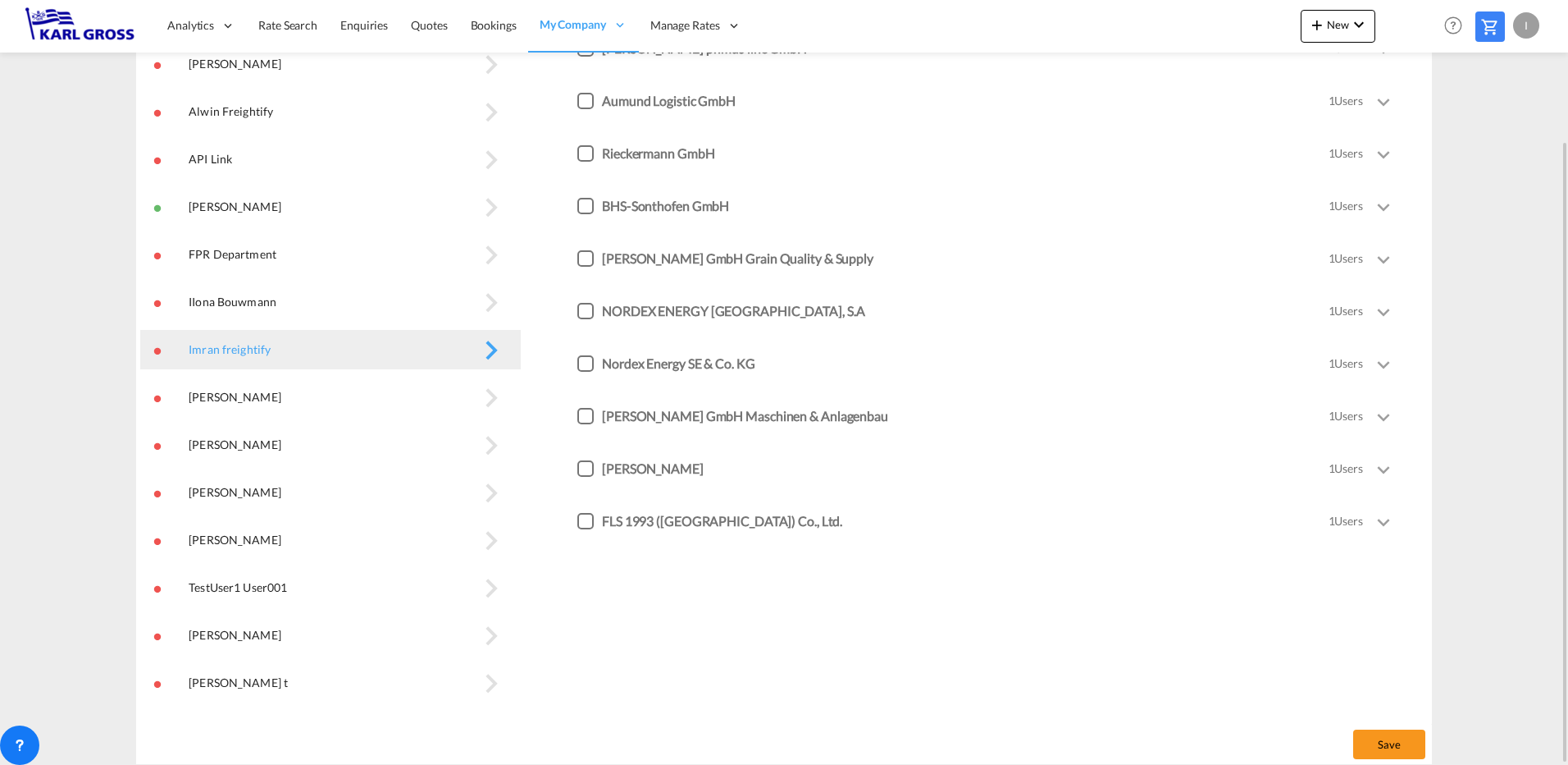
click at [445, 390] on button "Ishwarya S\a" at bounding box center [331, 397] width 381 height 40
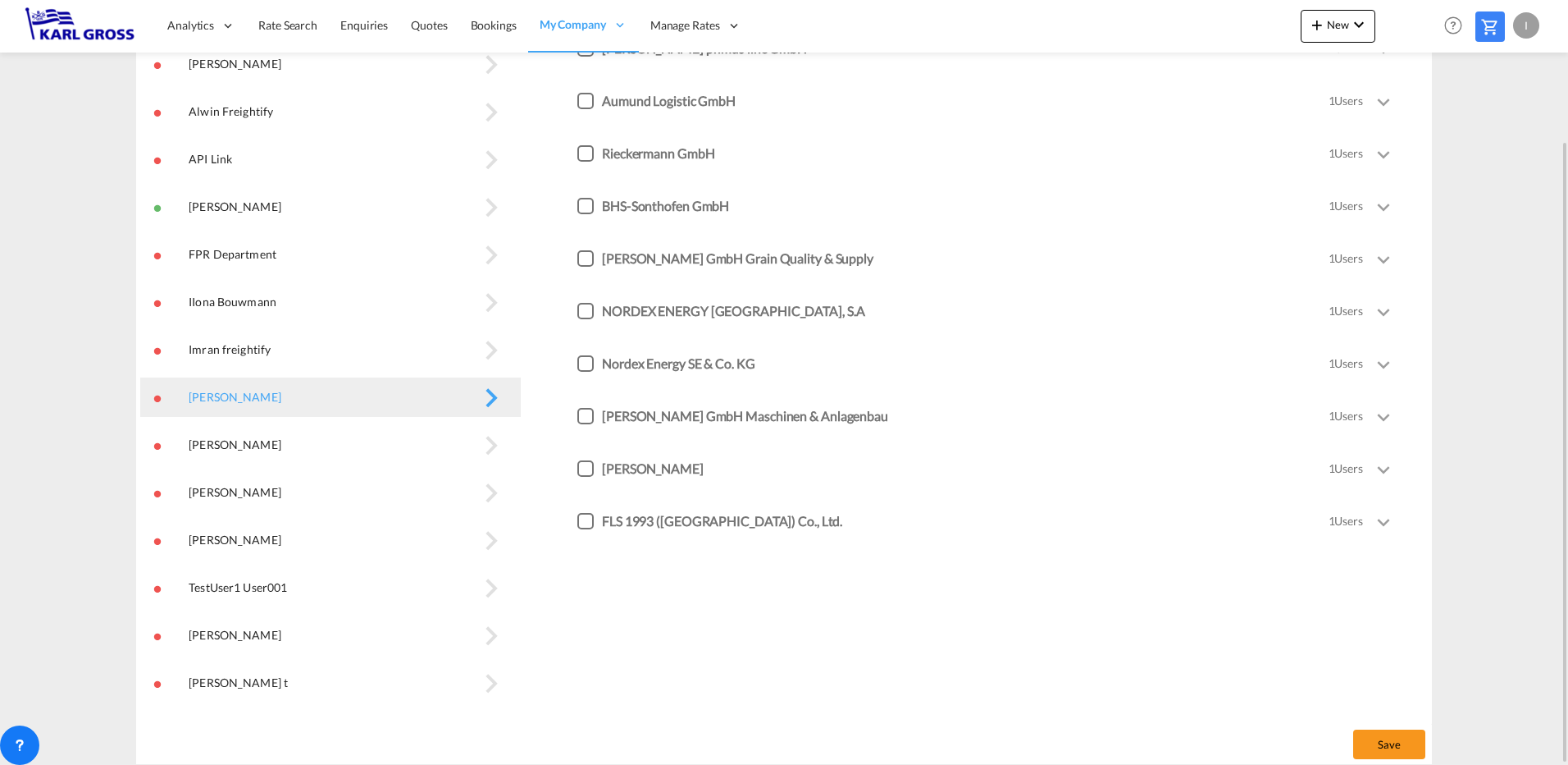
click at [432, 446] on button "Santhosh KUMAR\a" at bounding box center [331, 445] width 381 height 40
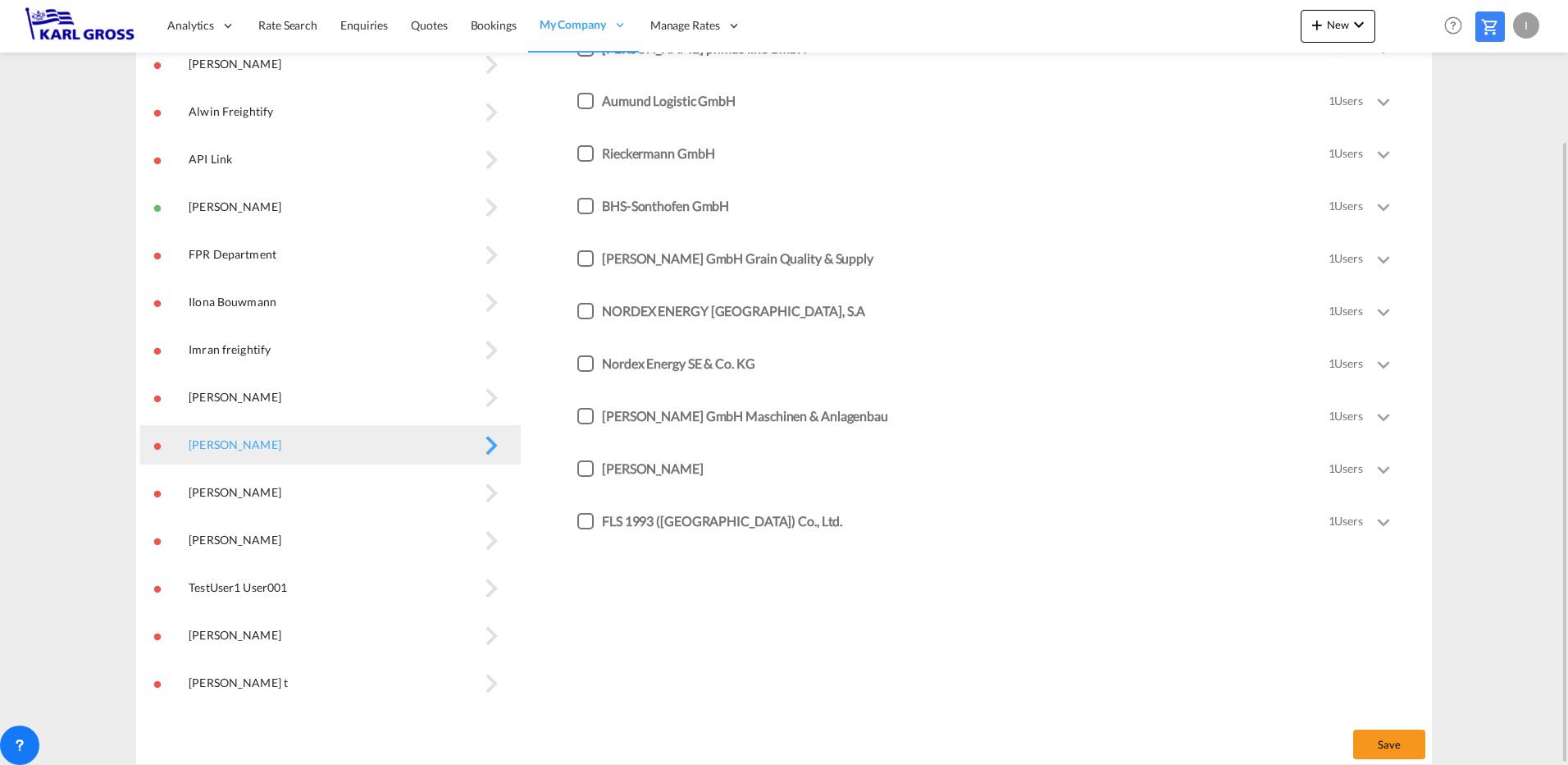
click at [437, 495] on button "Saranya K\a" at bounding box center [331, 493] width 381 height 40
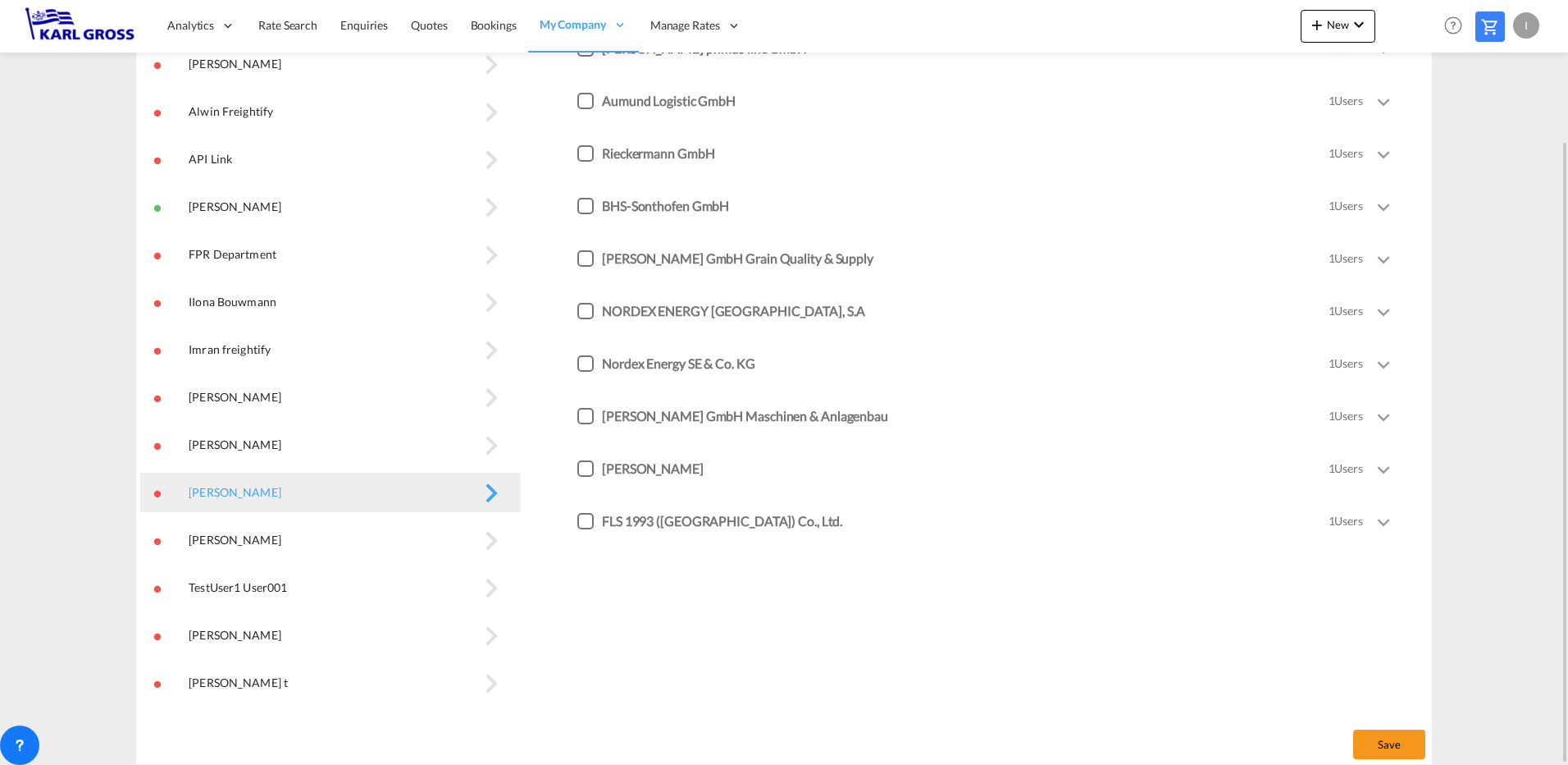
click at [432, 536] on button "Stephan Rohne\a" at bounding box center [331, 540] width 381 height 40
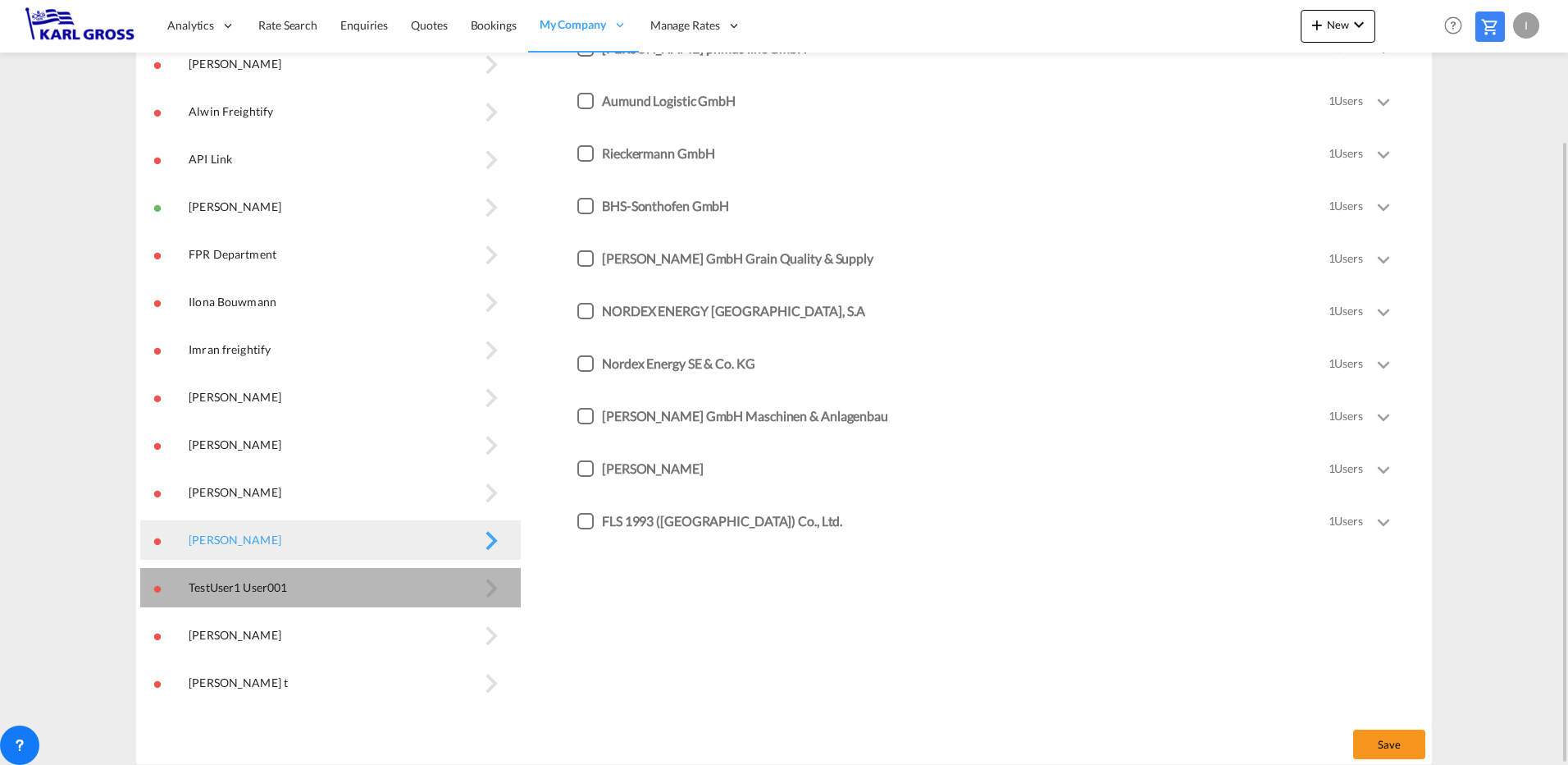
click at [431, 586] on button "TestUser1 User001\a" at bounding box center [331, 588] width 381 height 40
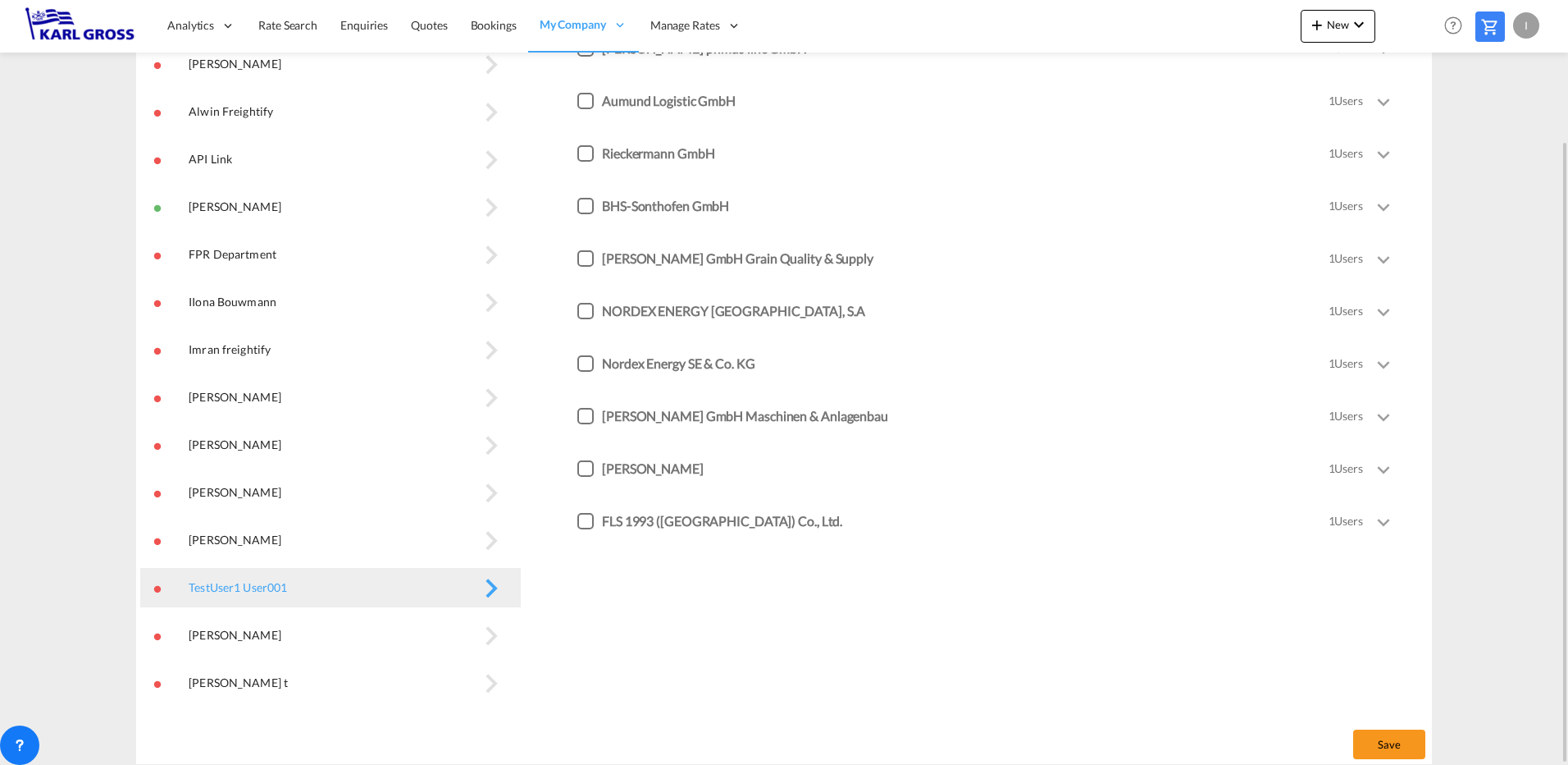
click at [437, 637] on button "Torsten Pingel\a" at bounding box center [331, 635] width 381 height 40
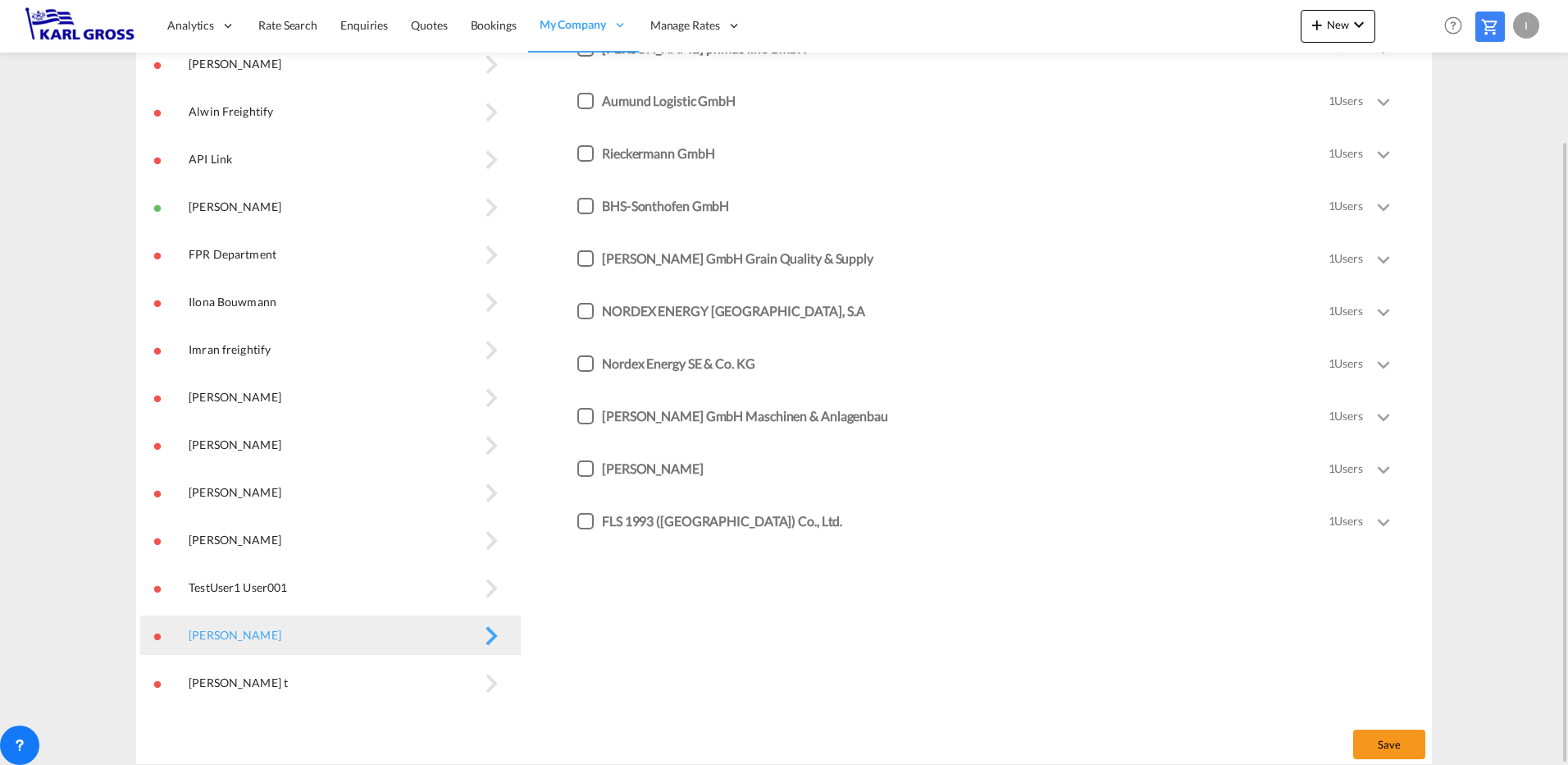
click at [432, 680] on button "vasanth t\a" at bounding box center [331, 683] width 381 height 40
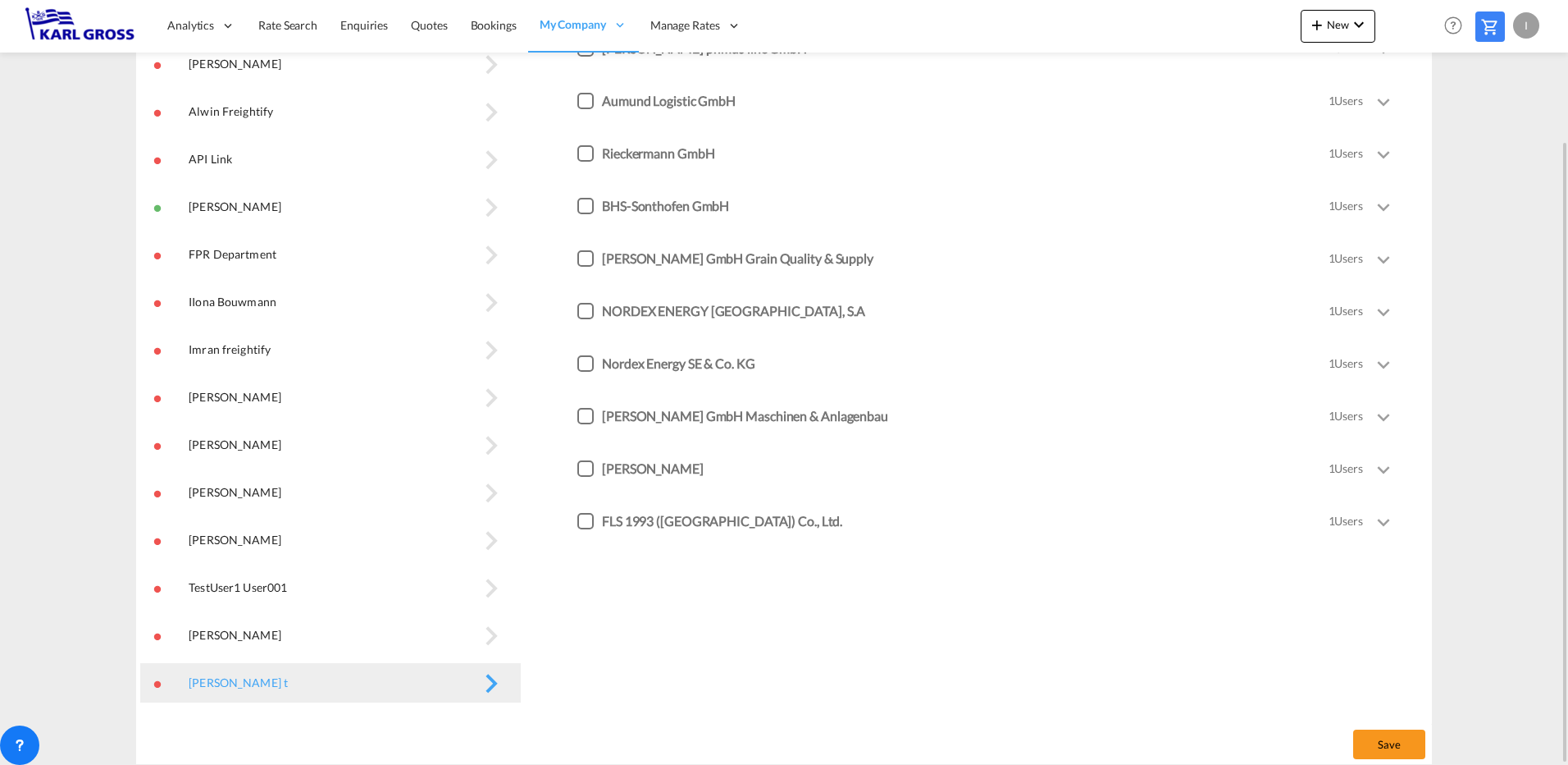
scroll to position [0, 0]
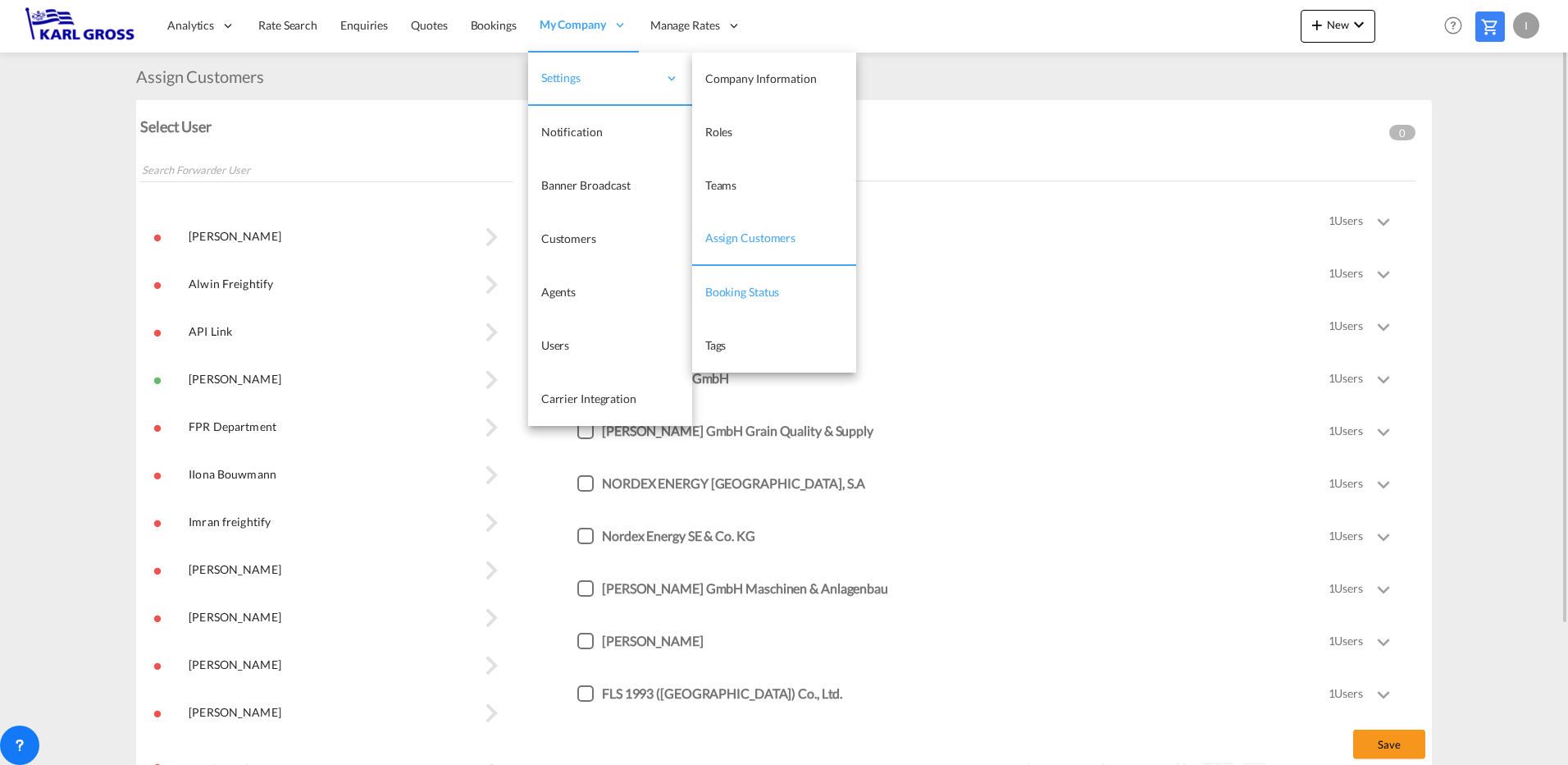
click at [741, 297] on span "Booking Status" at bounding box center [742, 292] width 75 height 14
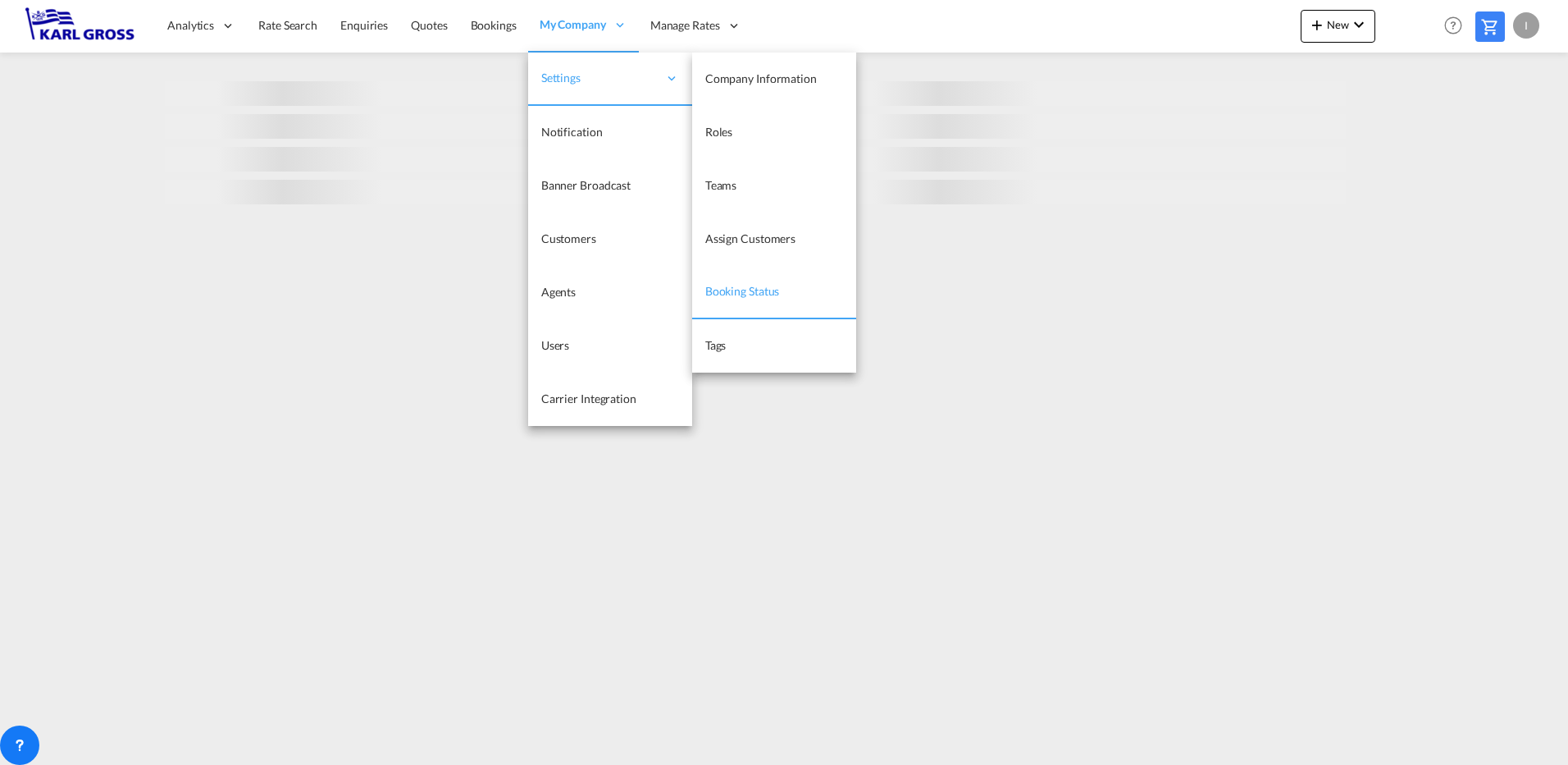
select select "10"
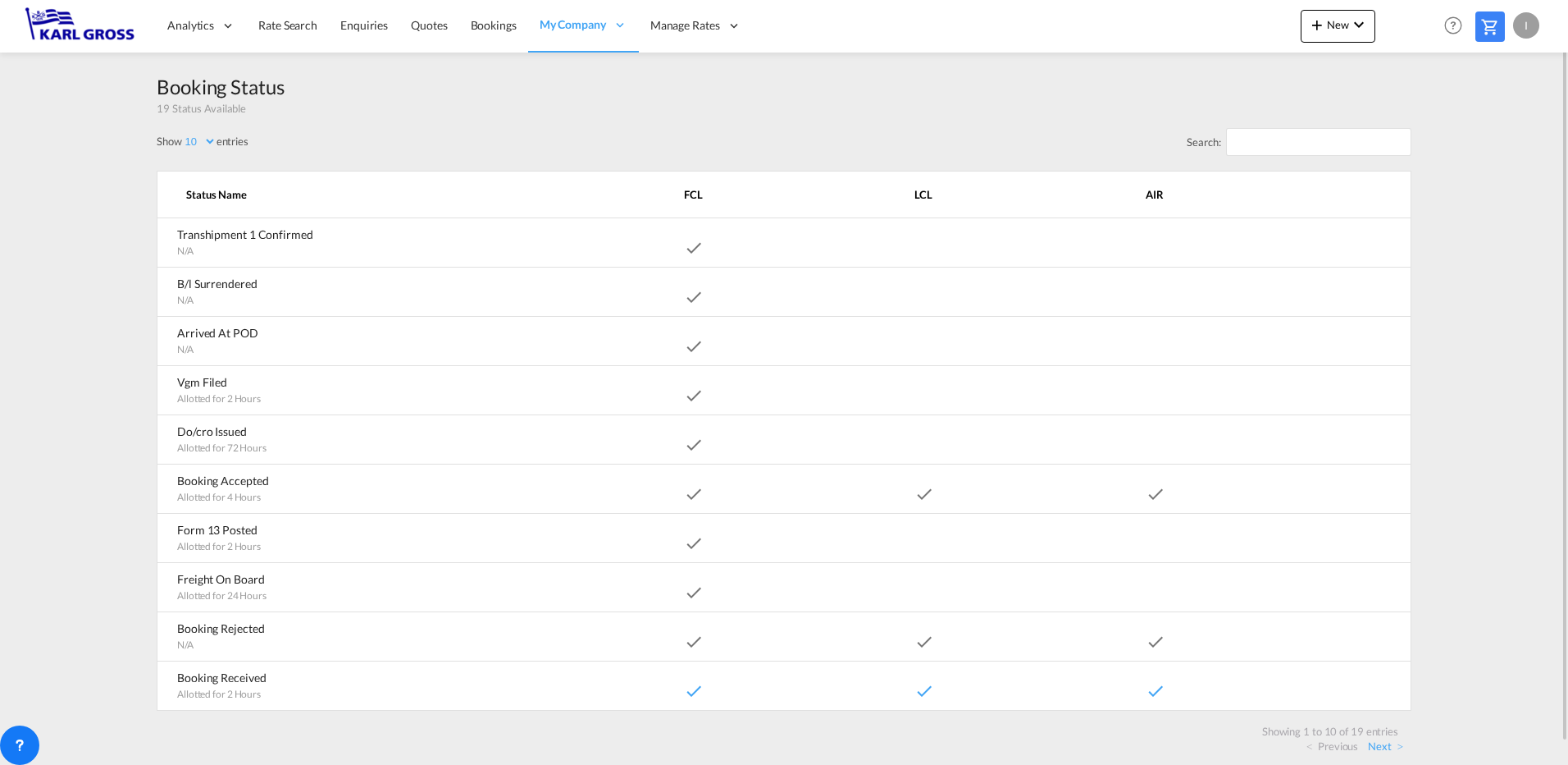
click at [89, 279] on md-content "Analytics Dashboard Rate Search Enquiries Quotes Bookings" at bounding box center [784, 382] width 1568 height 765
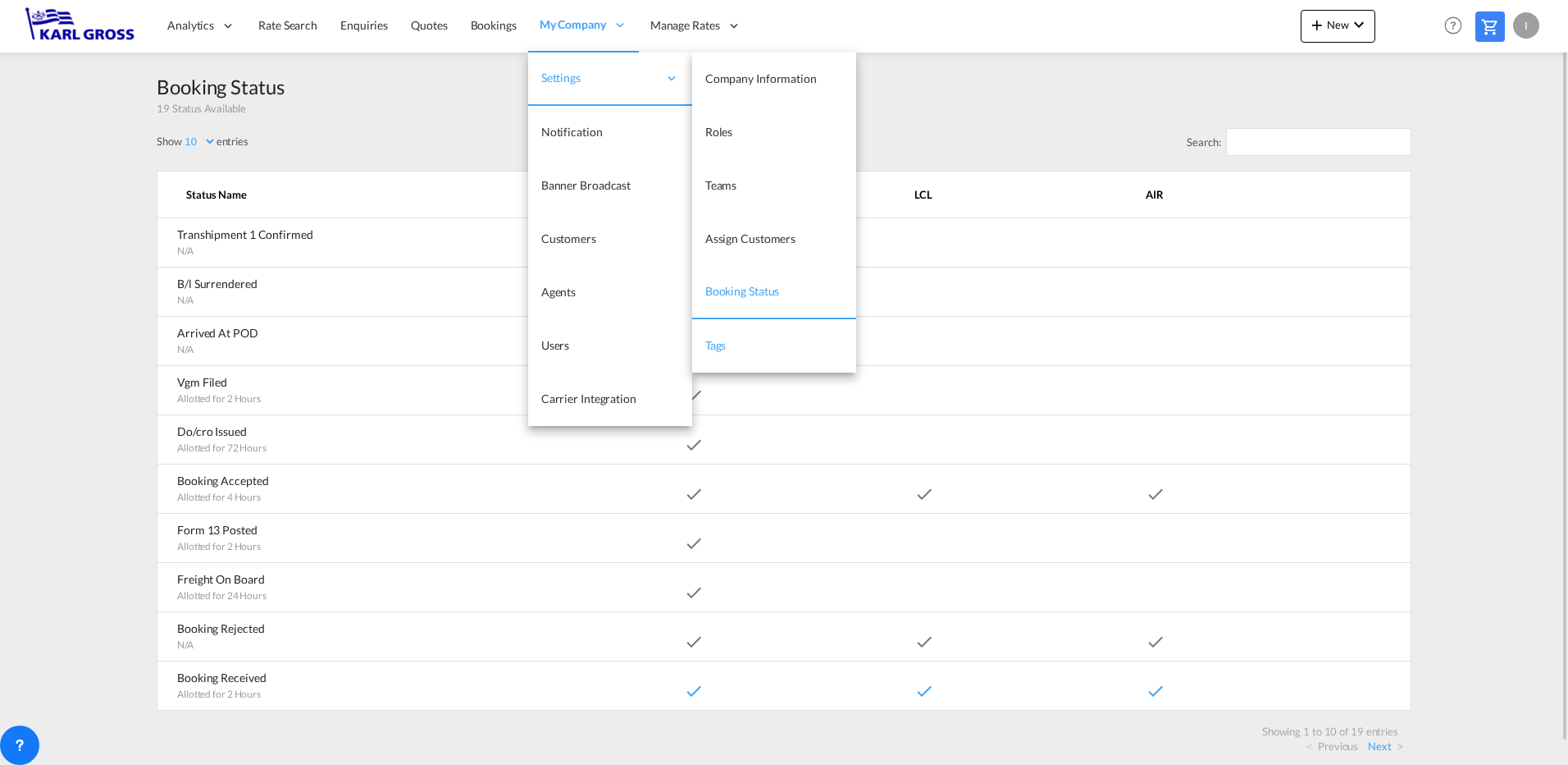
click at [796, 344] on link "Tags" at bounding box center [774, 346] width 164 height 53
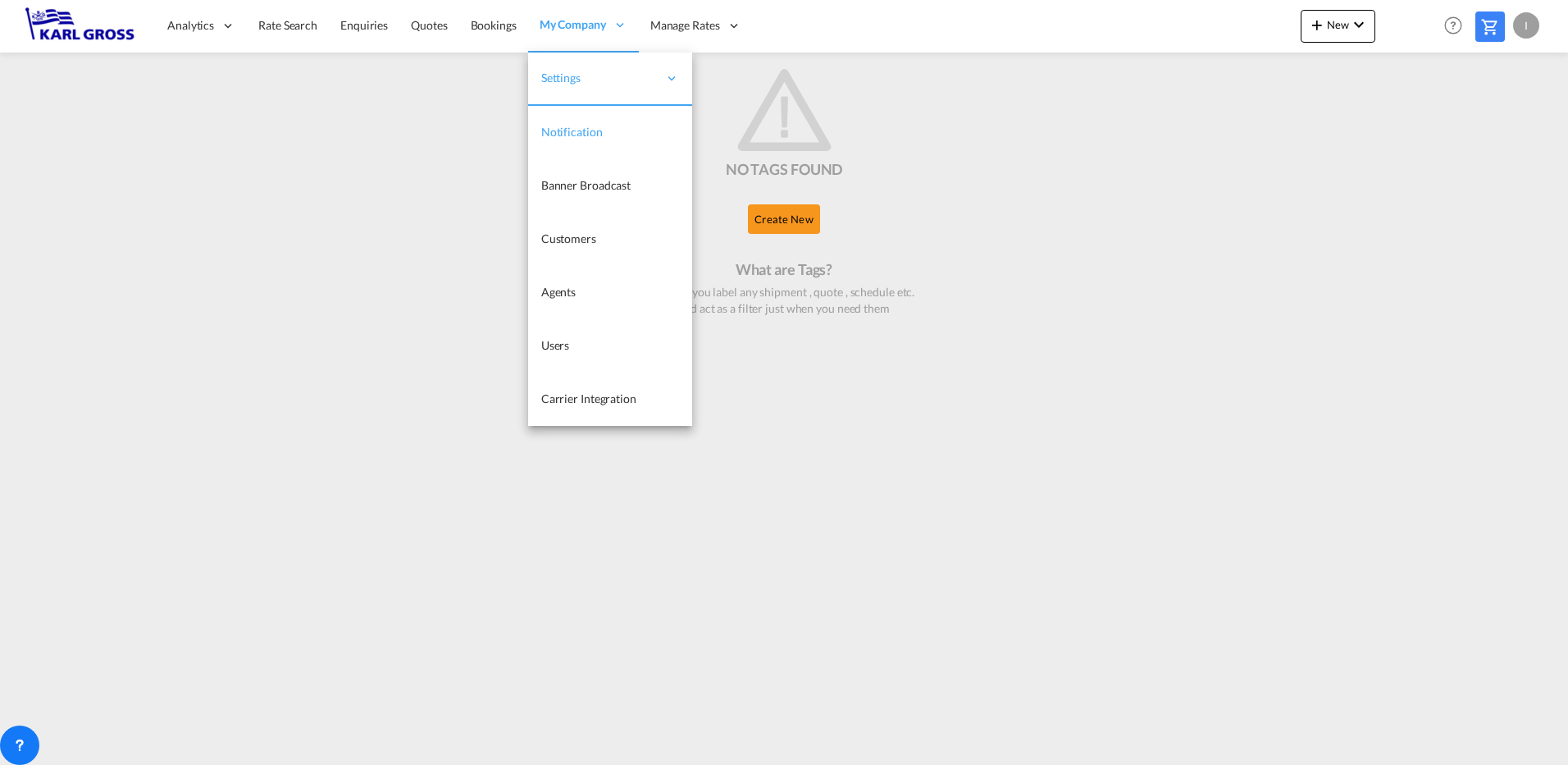
click at [590, 128] on span "Notification" at bounding box center [572, 132] width 61 height 14
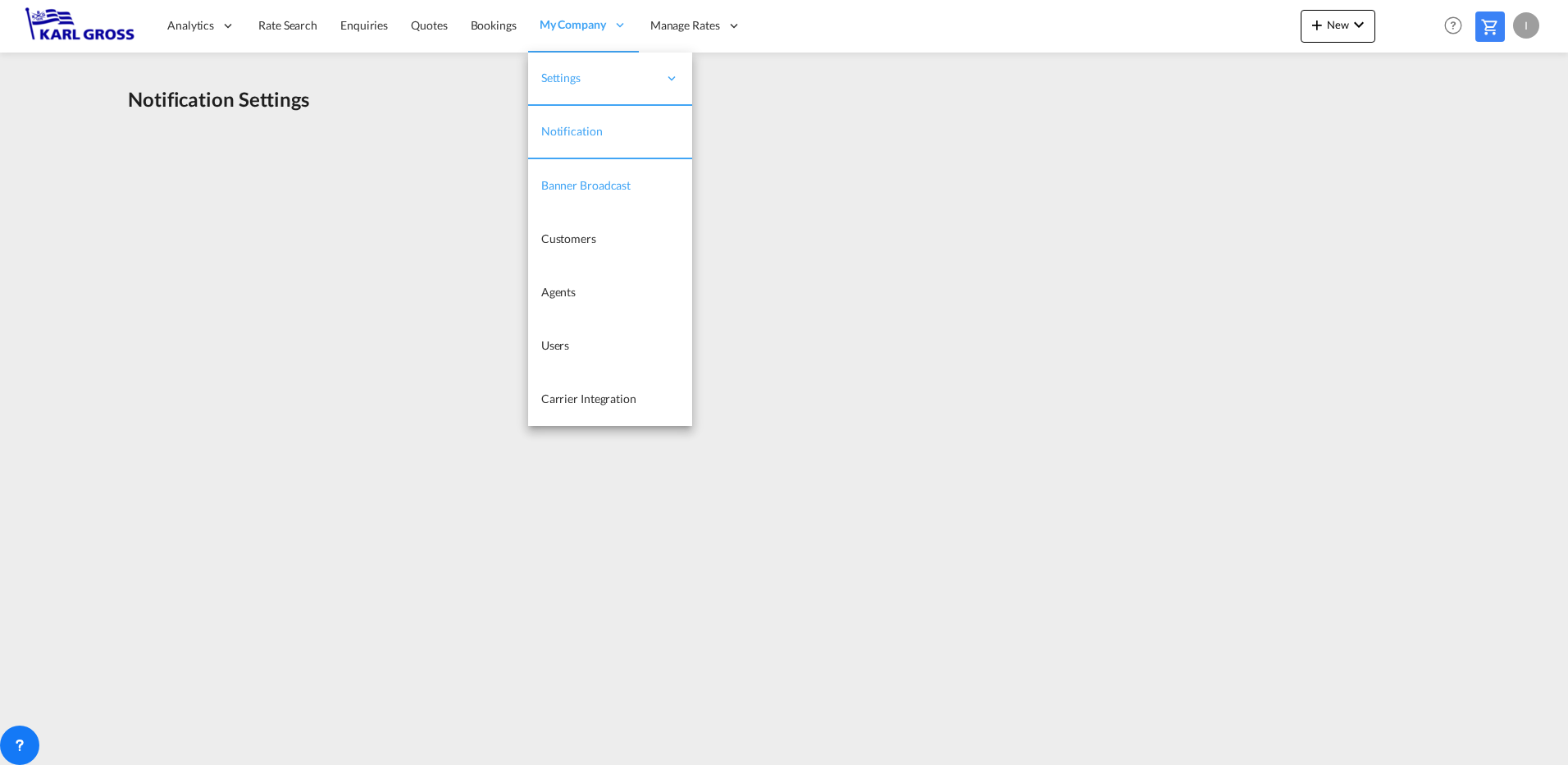
click at [618, 184] on span "Banner Broadcast" at bounding box center [586, 185] width 90 height 14
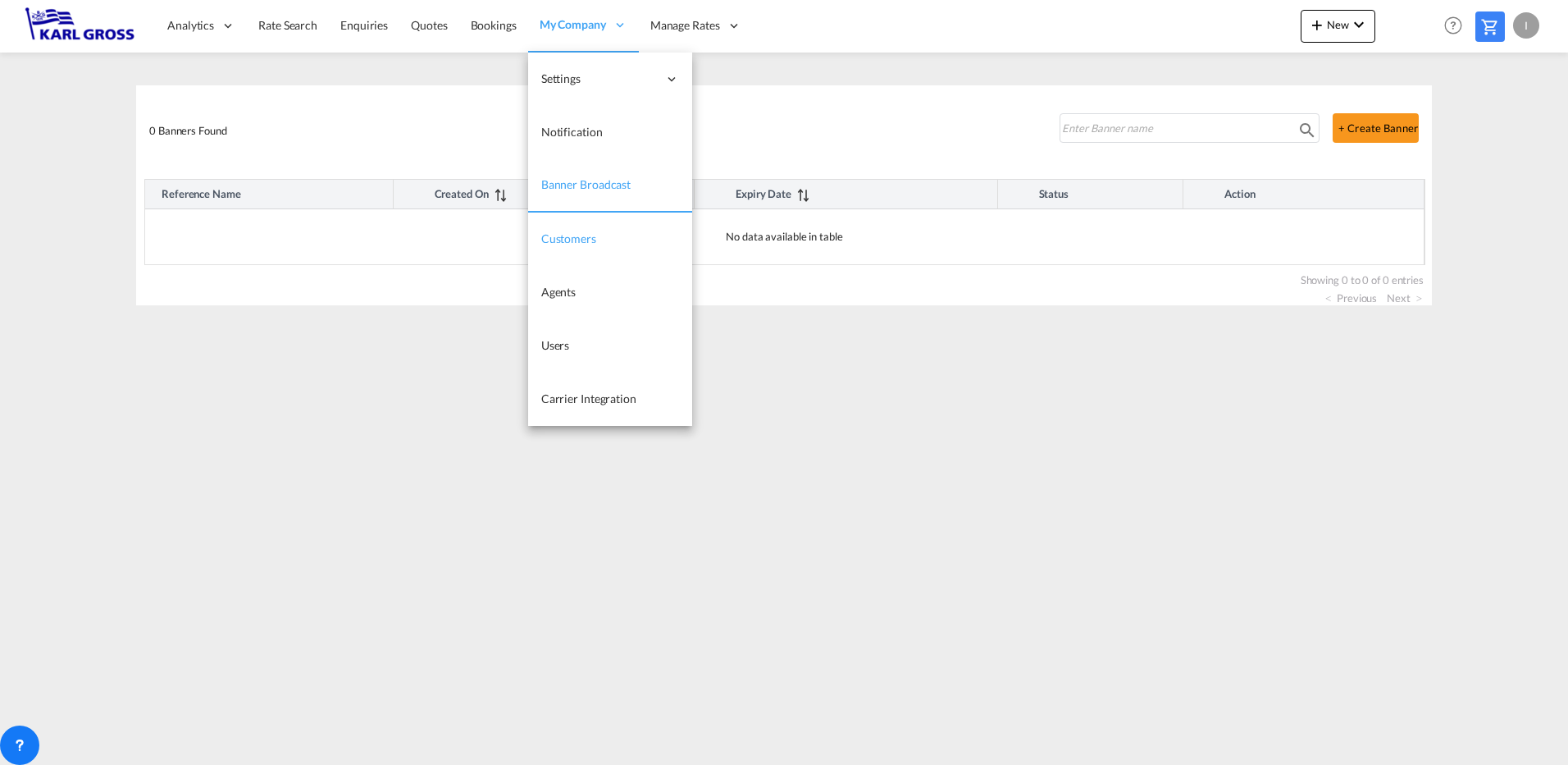
click at [607, 248] on link "Customers" at bounding box center [610, 239] width 164 height 53
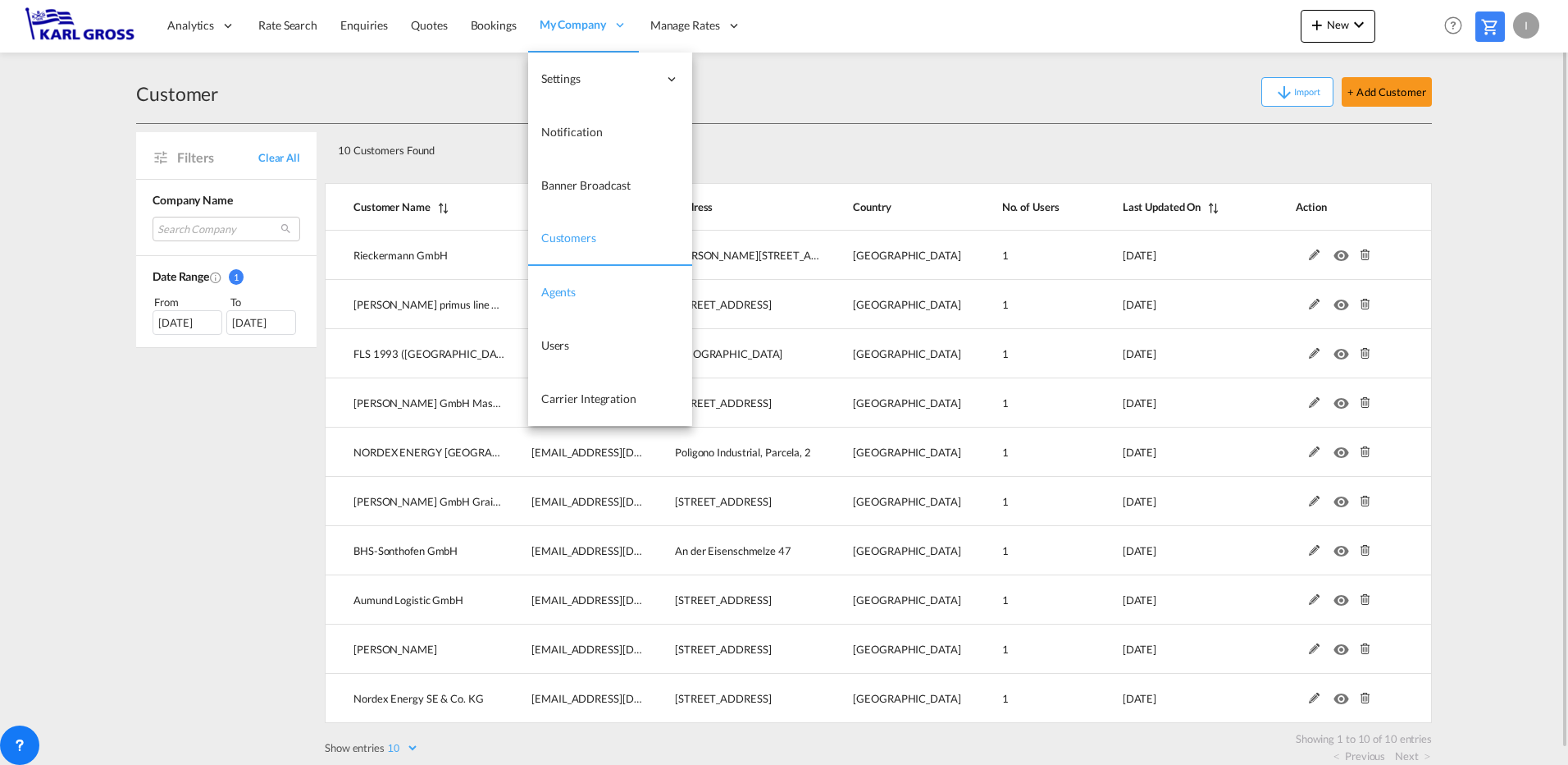
click at [571, 290] on span "Agents" at bounding box center [559, 292] width 34 height 14
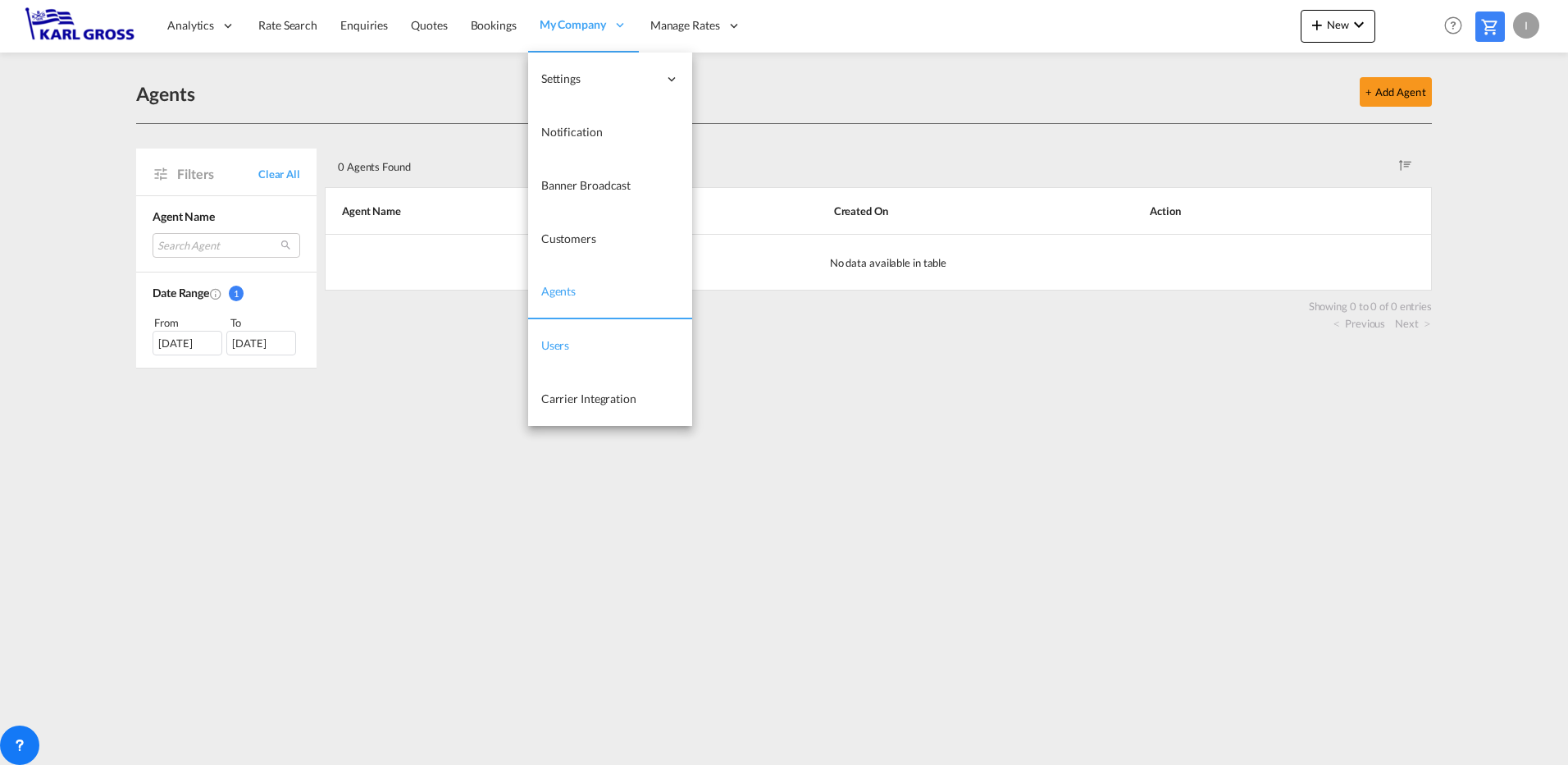
click at [585, 342] on link "Users" at bounding box center [610, 346] width 164 height 53
